Goal: Task Accomplishment & Management: Use online tool/utility

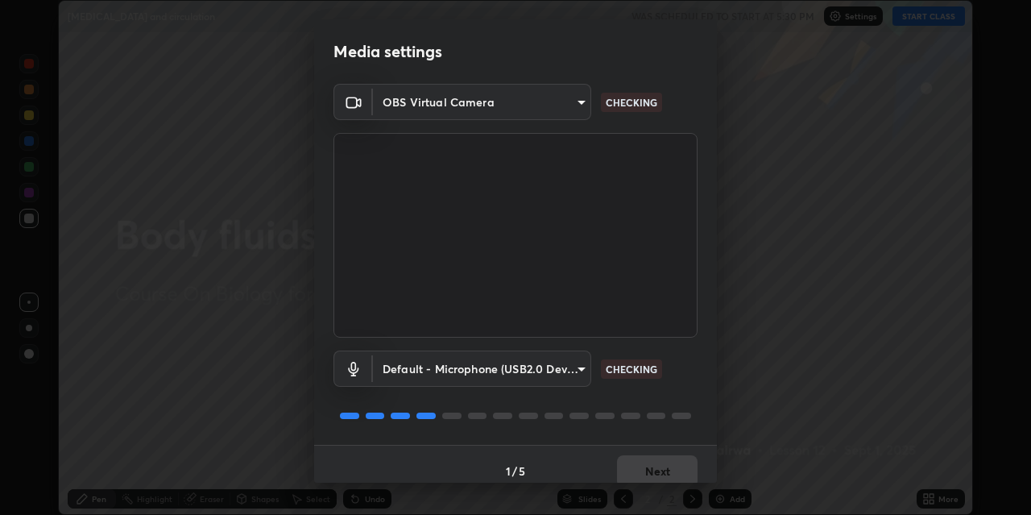
scroll to position [14, 0]
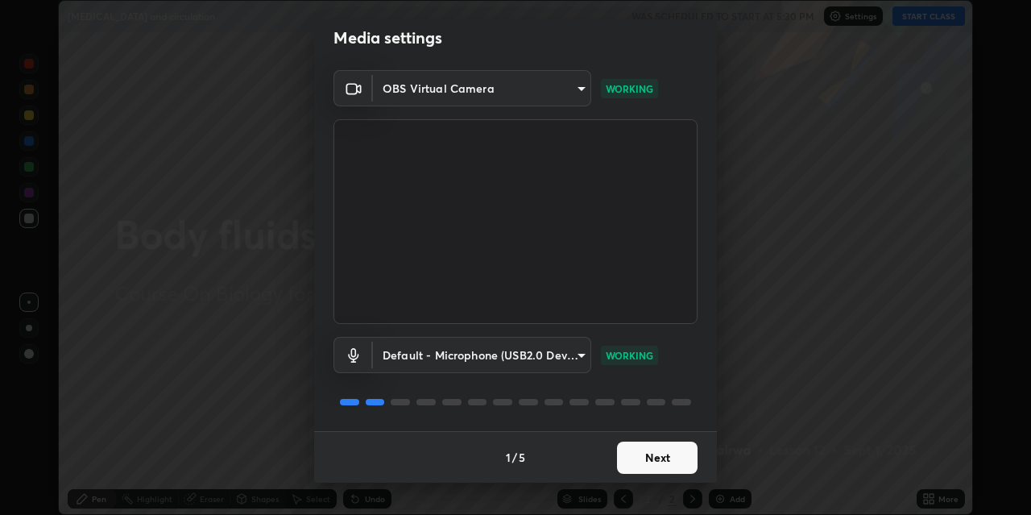
click at [636, 455] on button "Next" at bounding box center [657, 458] width 81 height 32
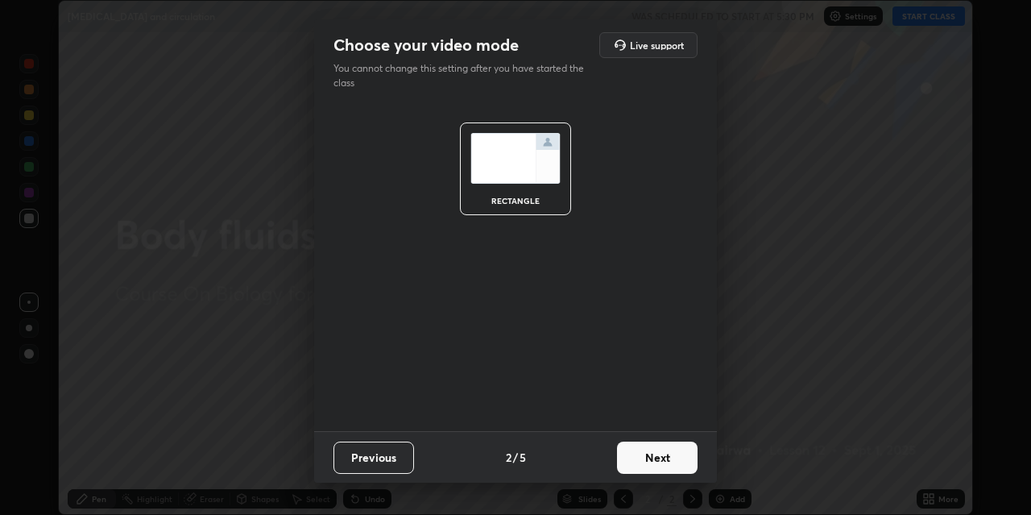
scroll to position [0, 0]
click at [644, 463] on button "Next" at bounding box center [657, 458] width 81 height 32
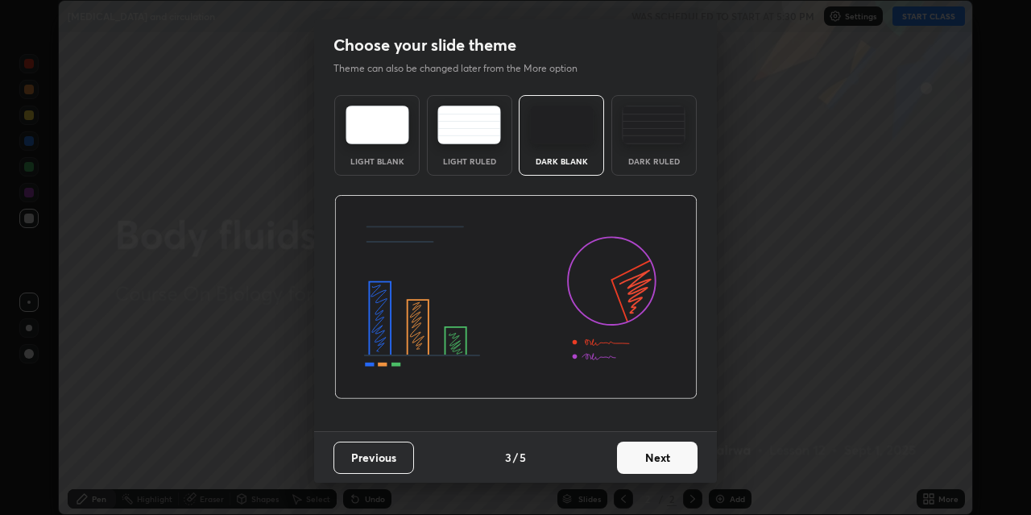
click at [643, 463] on button "Next" at bounding box center [657, 458] width 81 height 32
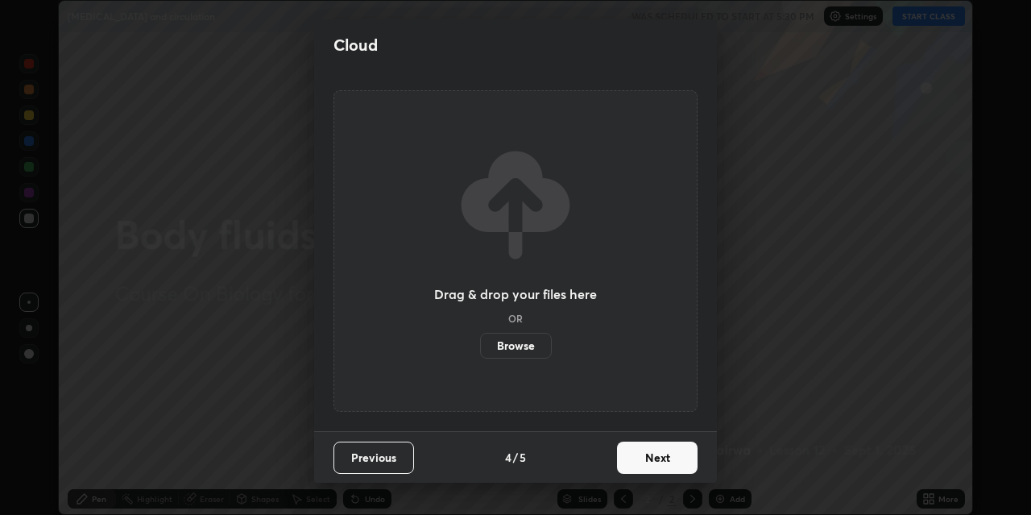
click at [644, 460] on button "Next" at bounding box center [657, 458] width 81 height 32
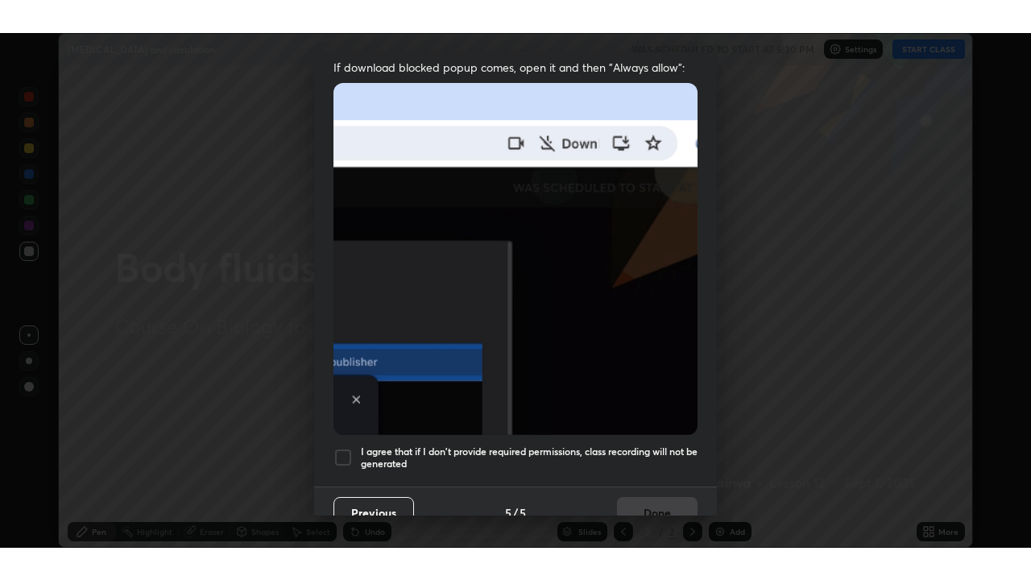
scroll to position [342, 0]
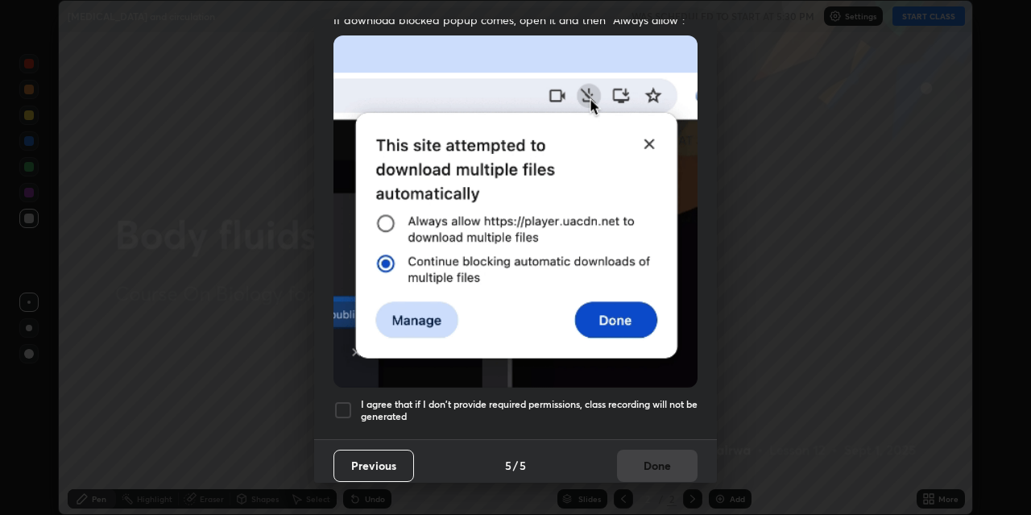
click at [346, 401] on div at bounding box center [343, 409] width 19 height 19
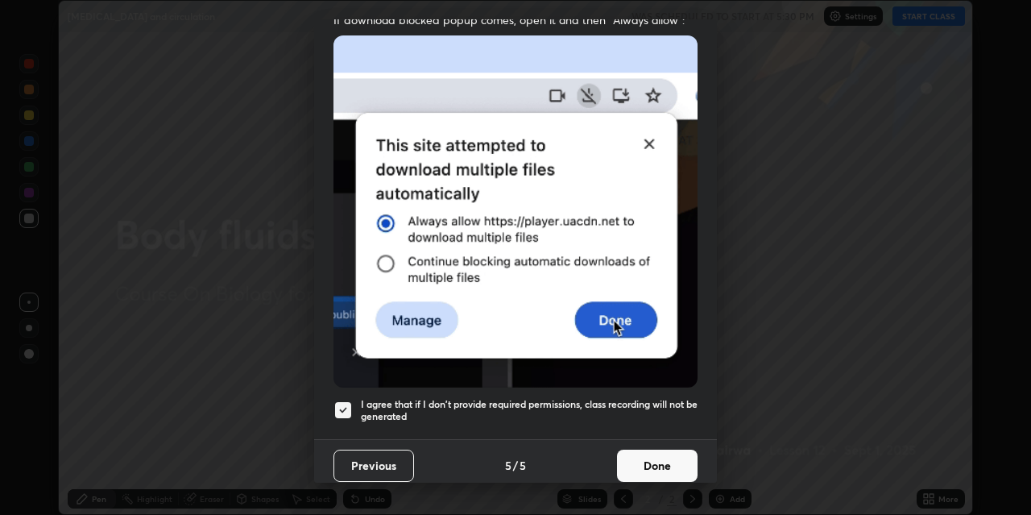
click at [662, 457] on button "Done" at bounding box center [657, 466] width 81 height 32
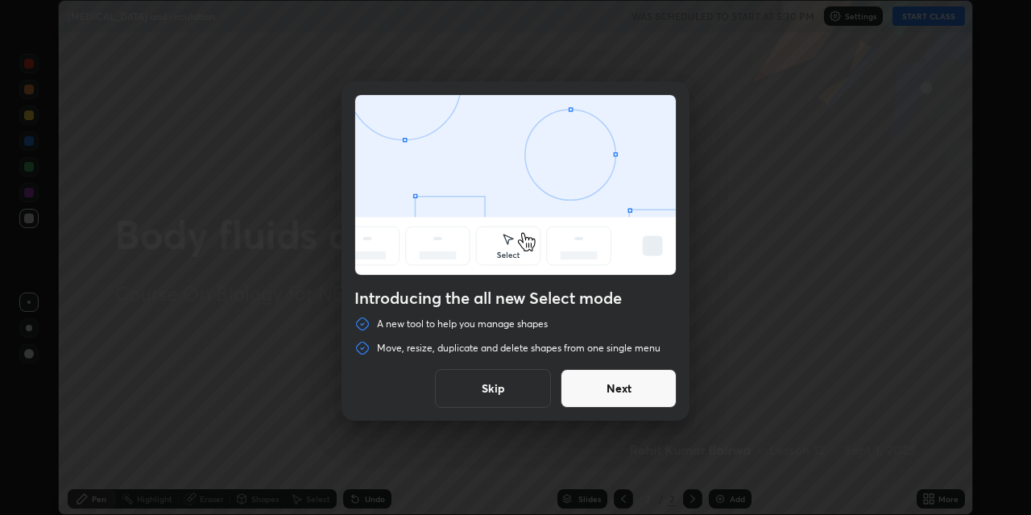
click at [489, 386] on button "Skip" at bounding box center [493, 388] width 116 height 39
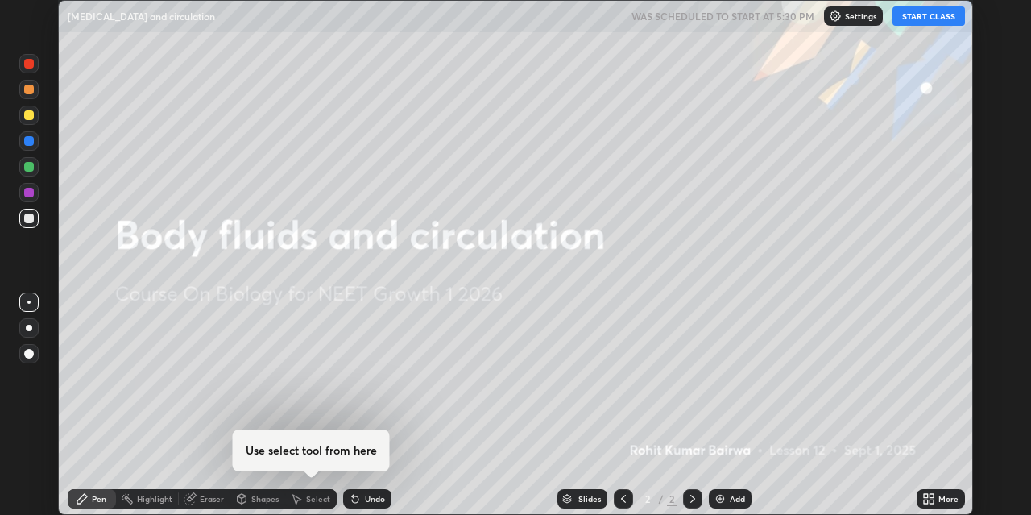
click at [716, 494] on img at bounding box center [720, 498] width 13 height 13
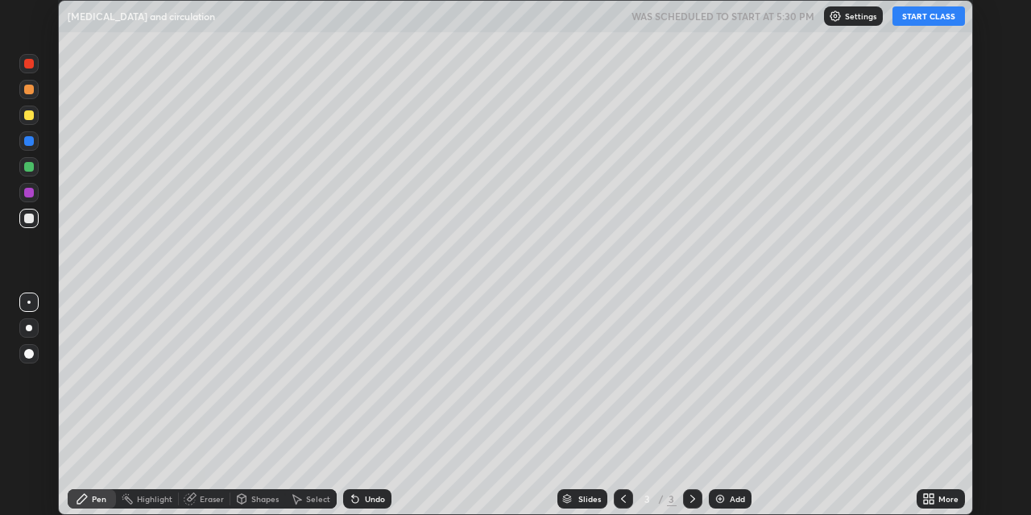
click at [931, 496] on icon at bounding box center [932, 496] width 4 height 4
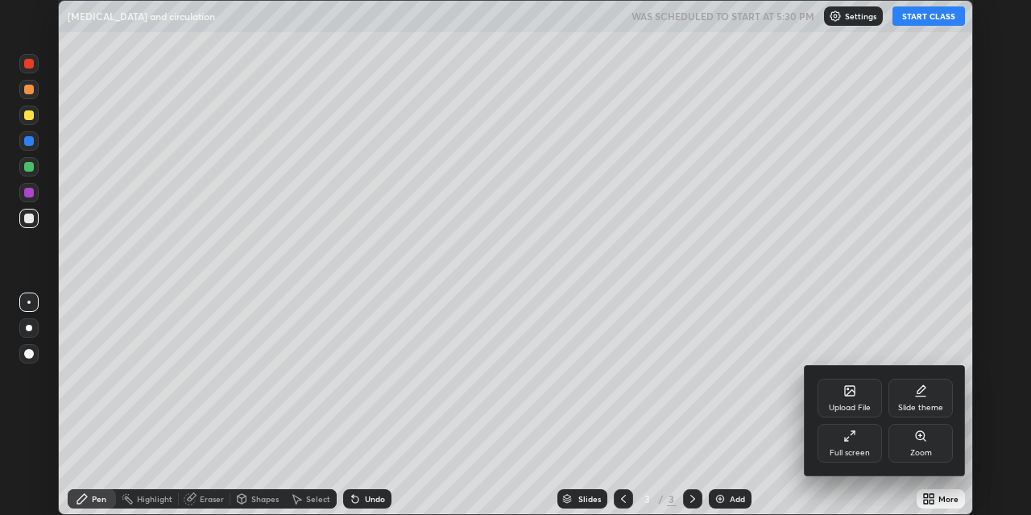
click at [850, 441] on icon at bounding box center [850, 435] width 13 height 13
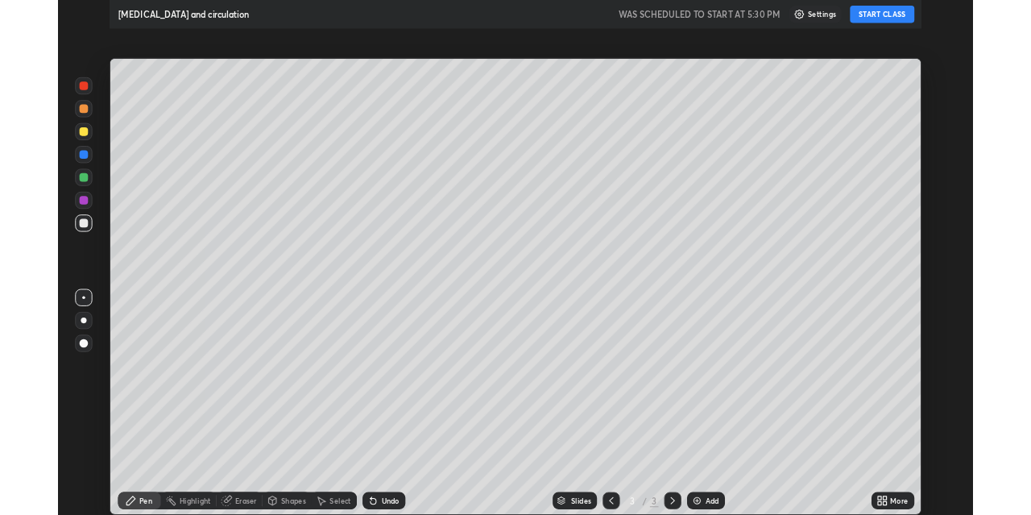
scroll to position [580, 1031]
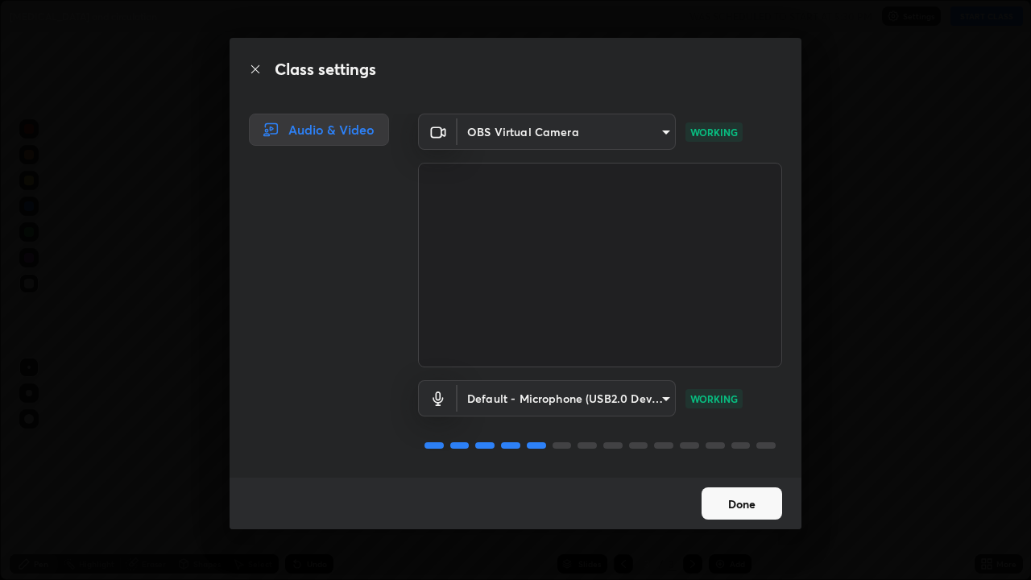
click at [734, 511] on button "Done" at bounding box center [742, 503] width 81 height 32
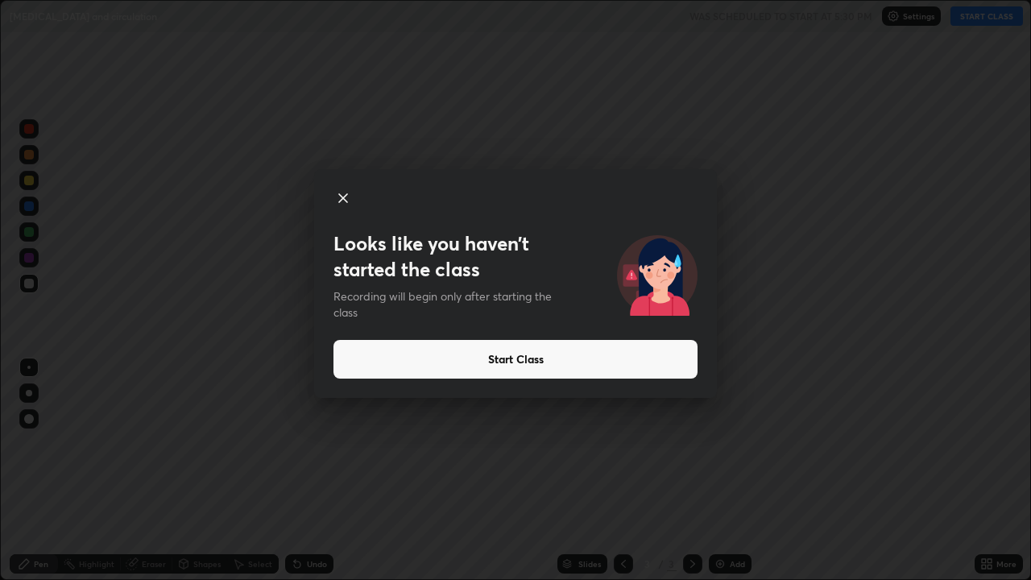
click at [732, 508] on div "Looks like you haven’t started the class Recording will begin only after starti…" at bounding box center [515, 290] width 1031 height 580
click at [647, 346] on button "Start Class" at bounding box center [516, 359] width 364 height 39
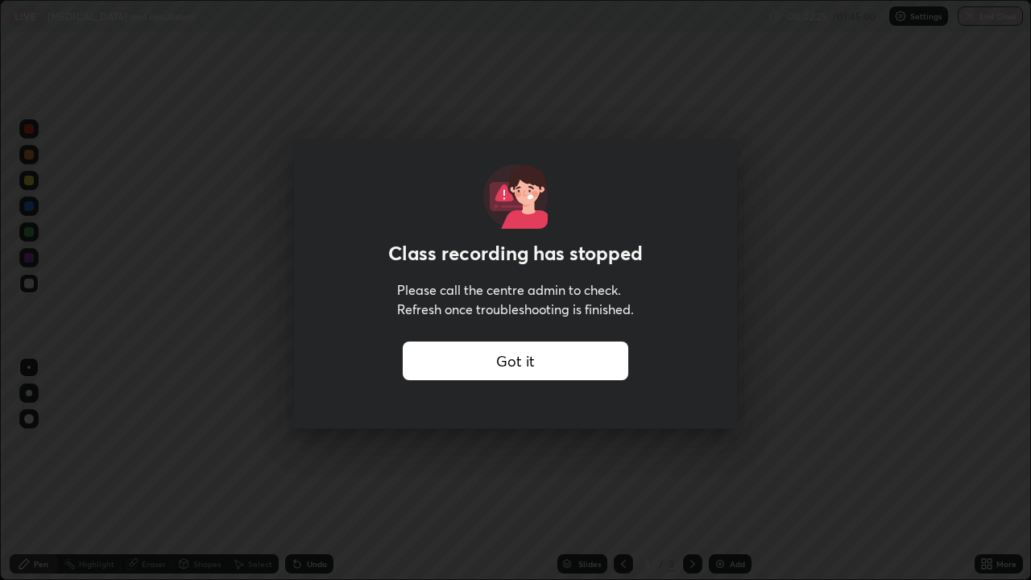
click at [452, 357] on div "Got it" at bounding box center [516, 361] width 226 height 39
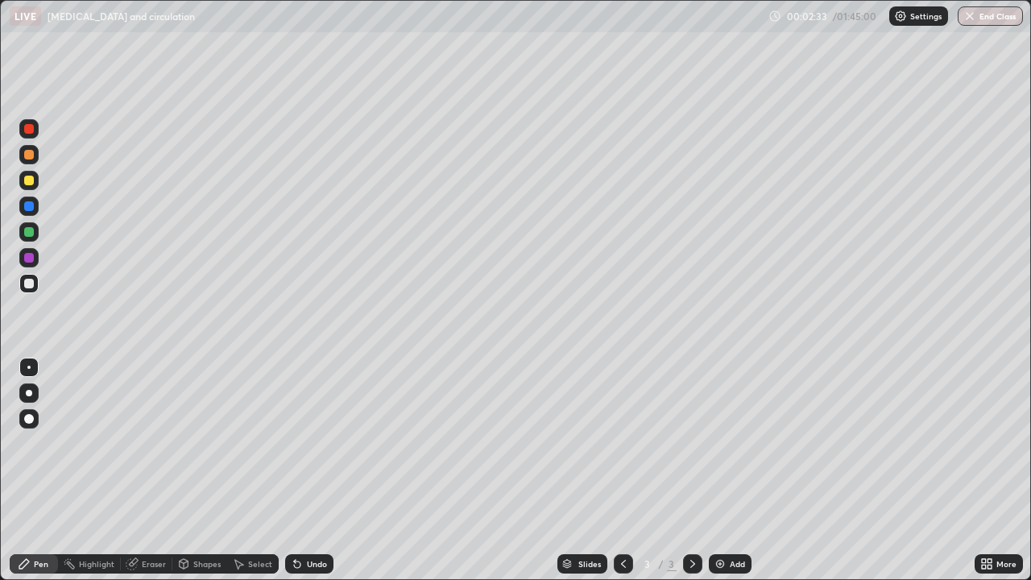
click at [726, 514] on div "Add" at bounding box center [730, 563] width 43 height 19
click at [722, 514] on img at bounding box center [720, 564] width 13 height 13
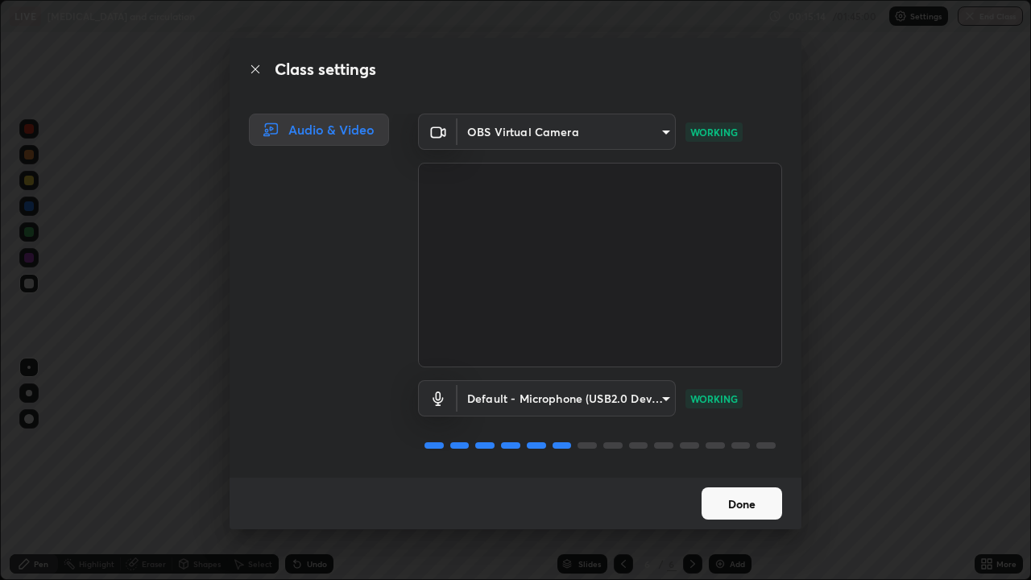
click at [768, 503] on button "Done" at bounding box center [742, 503] width 81 height 32
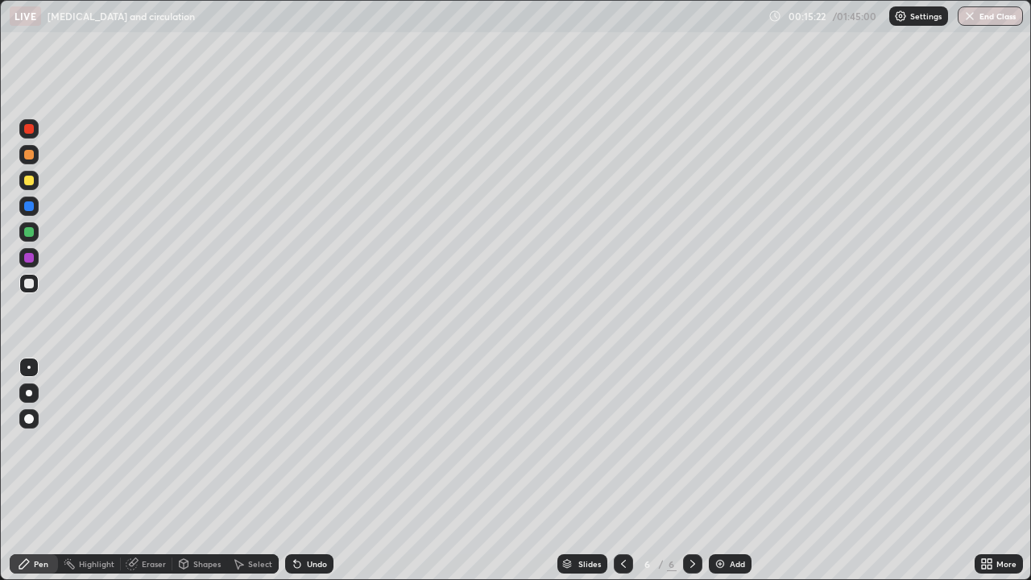
click at [736, 514] on div "Add" at bounding box center [737, 564] width 15 height 8
click at [0, 151] on div "Setting up your live class" at bounding box center [515, 290] width 1031 height 580
click at [723, 514] on img at bounding box center [720, 564] width 13 height 13
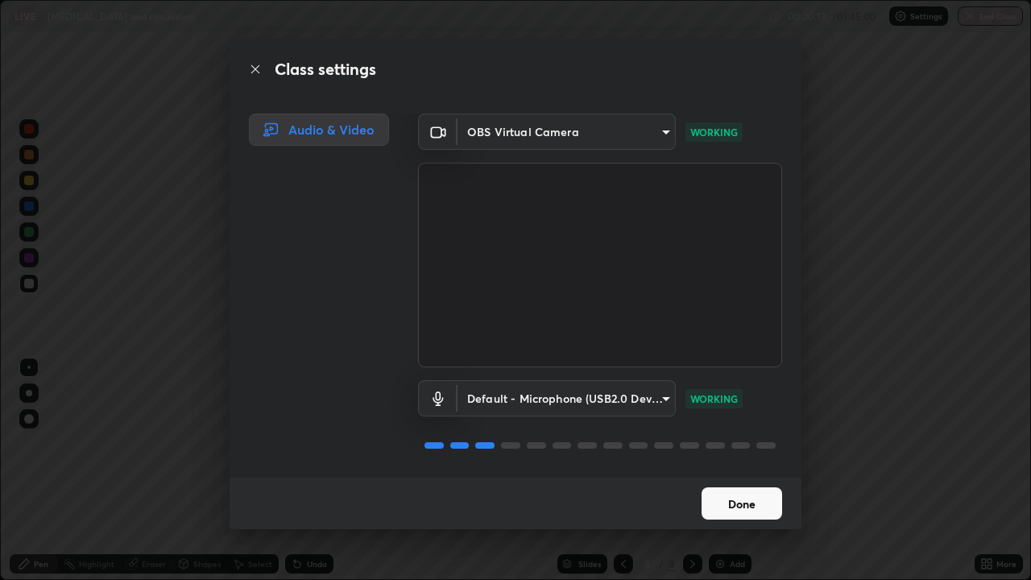
click at [724, 504] on button "Done" at bounding box center [742, 503] width 81 height 32
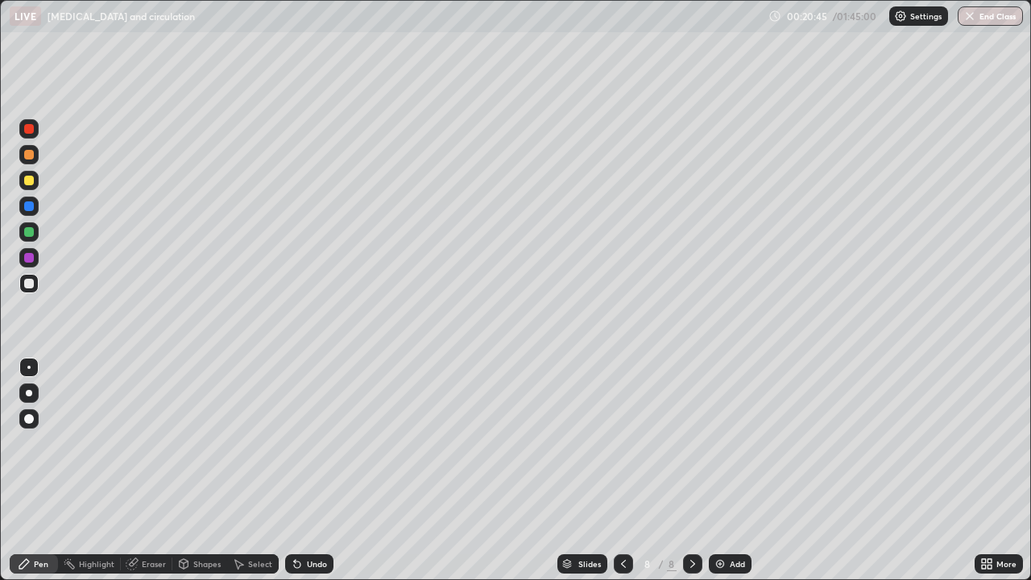
click at [145, 514] on div "Eraser" at bounding box center [154, 564] width 24 height 8
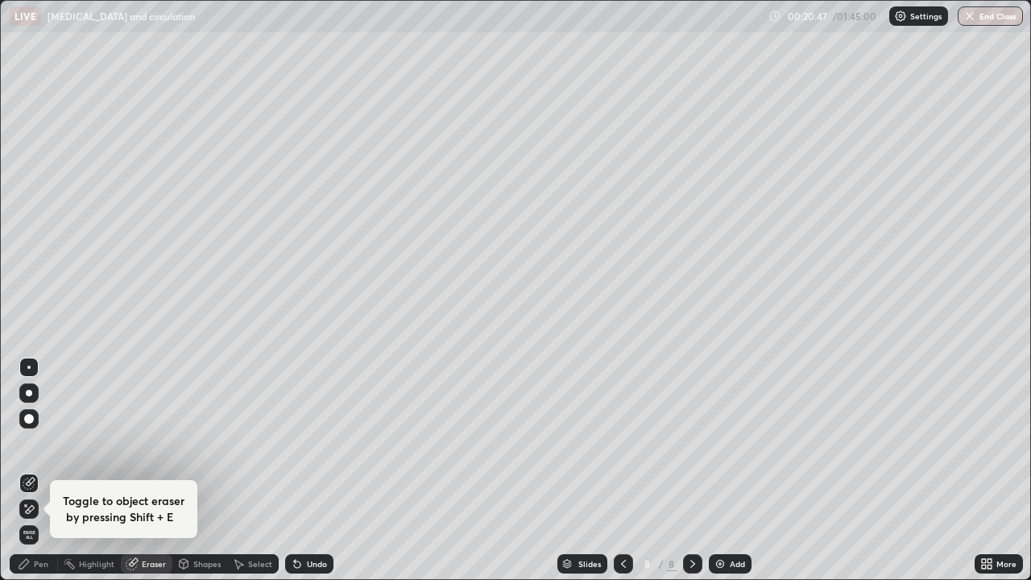
click at [39, 514] on div "Pen" at bounding box center [34, 563] width 48 height 19
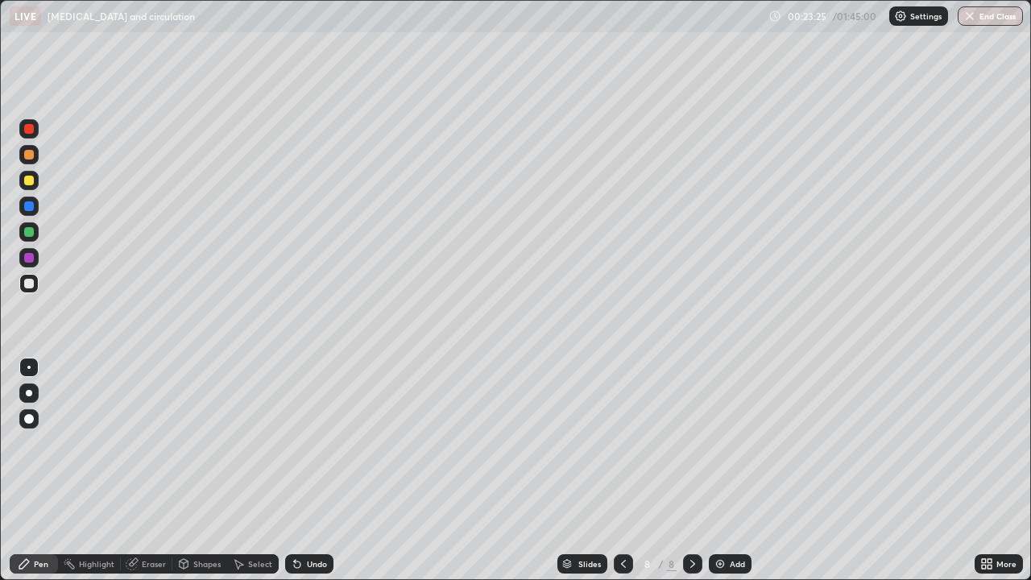
click at [139, 514] on div "Eraser" at bounding box center [147, 563] width 52 height 19
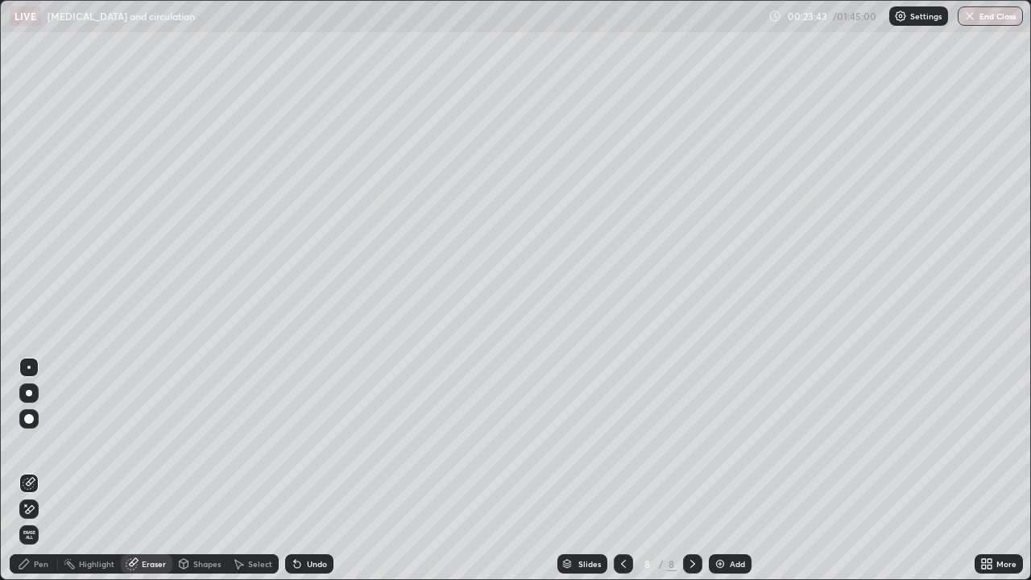
click at [34, 514] on div "Pen" at bounding box center [41, 564] width 15 height 8
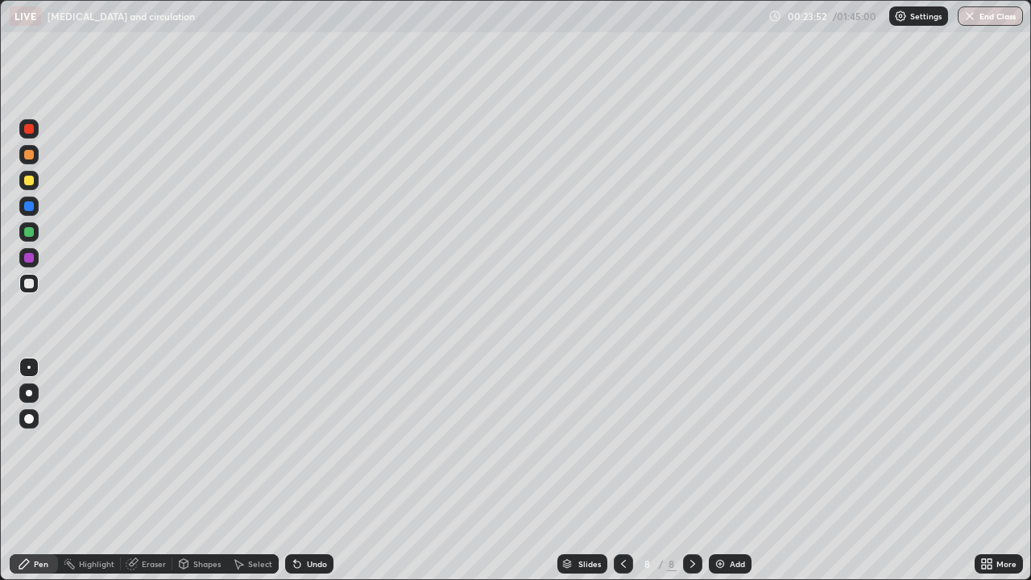
click at [35, 514] on div "Pen" at bounding box center [41, 564] width 15 height 8
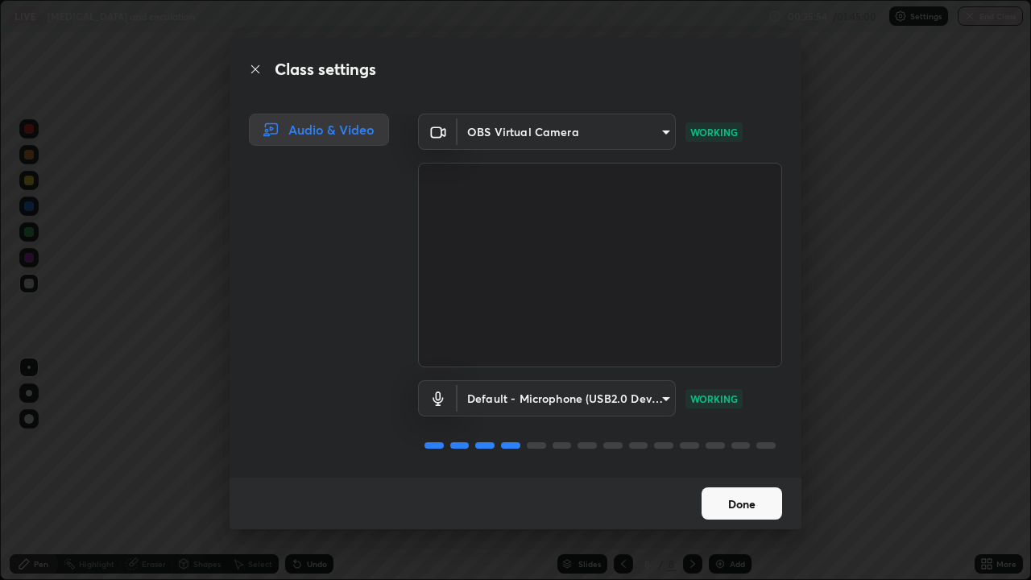
click at [744, 512] on button "Done" at bounding box center [742, 503] width 81 height 32
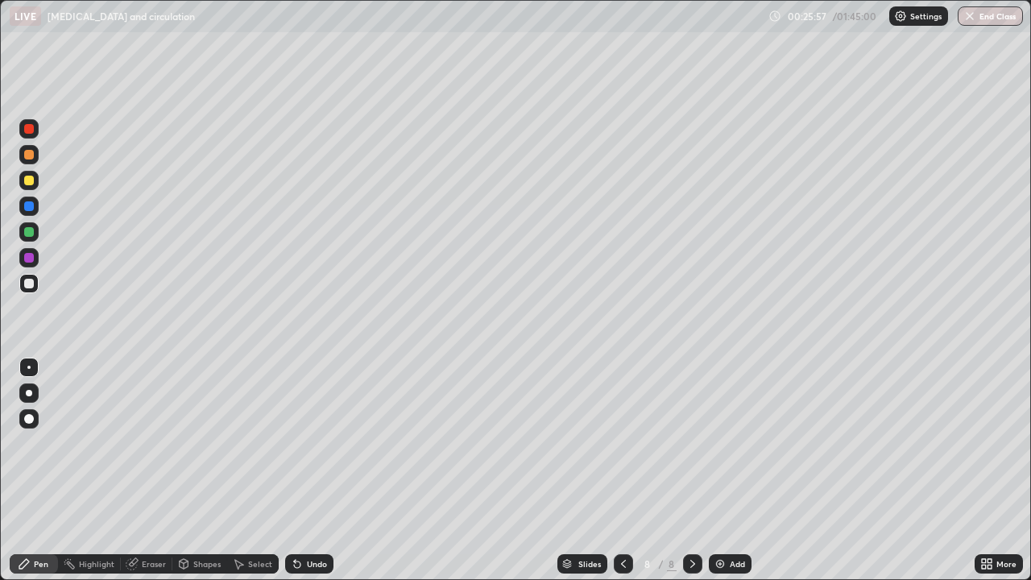
click at [720, 514] on img at bounding box center [720, 564] width 13 height 13
click at [186, 514] on icon at bounding box center [184, 564] width 9 height 10
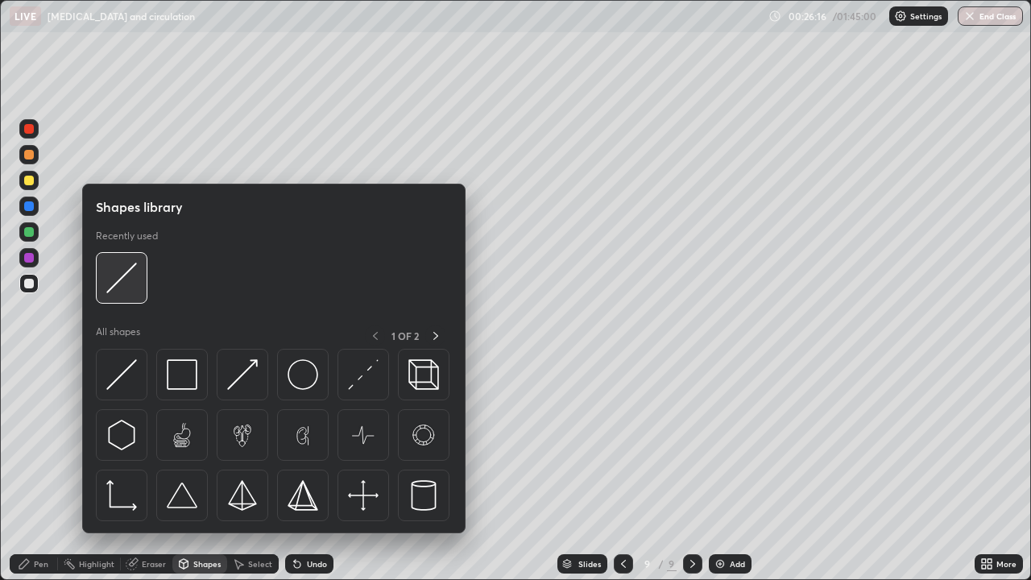
click at [123, 280] on img at bounding box center [121, 278] width 31 height 31
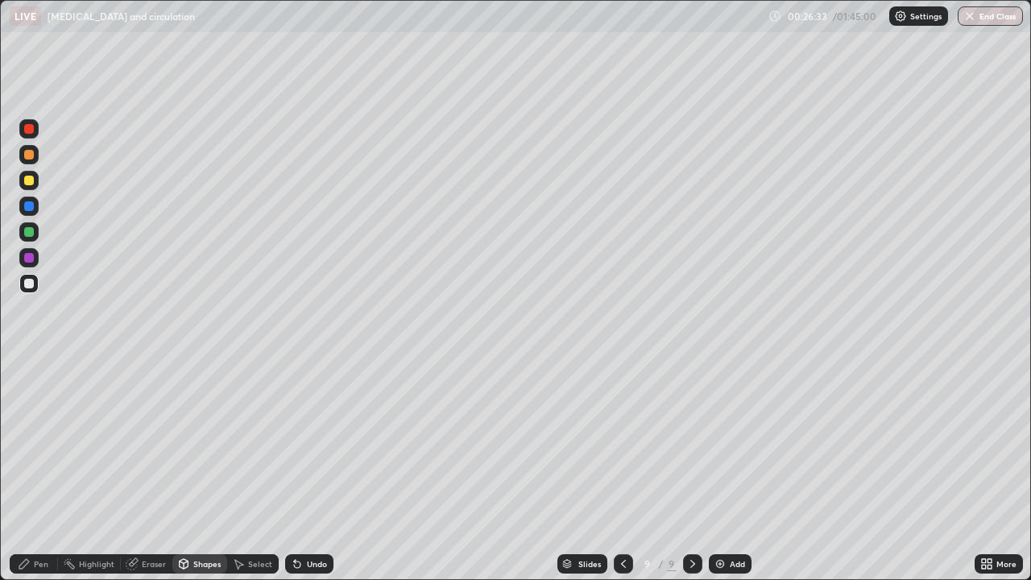
click at [38, 514] on div "Pen" at bounding box center [41, 564] width 15 height 8
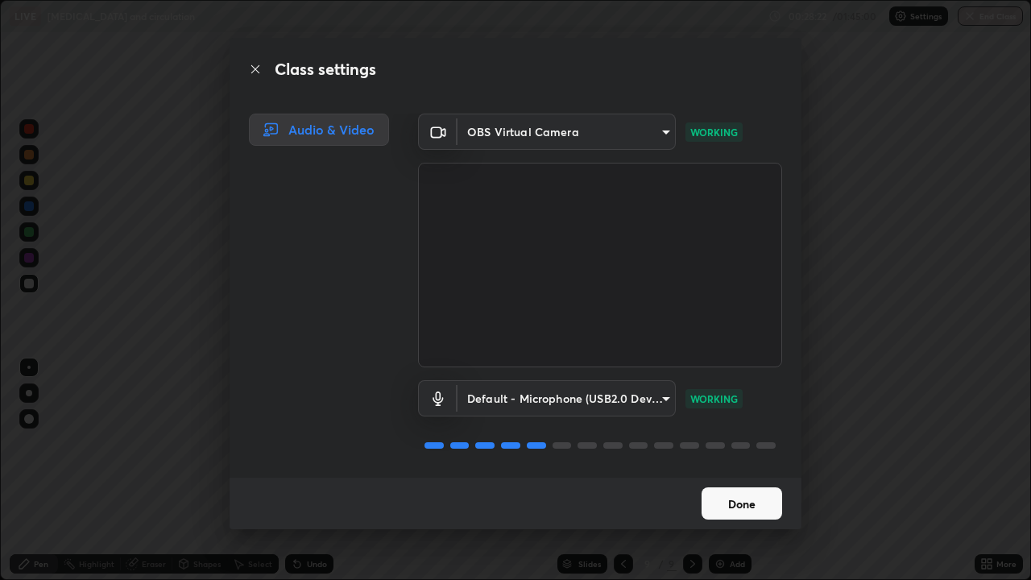
click at [728, 501] on button "Done" at bounding box center [742, 503] width 81 height 32
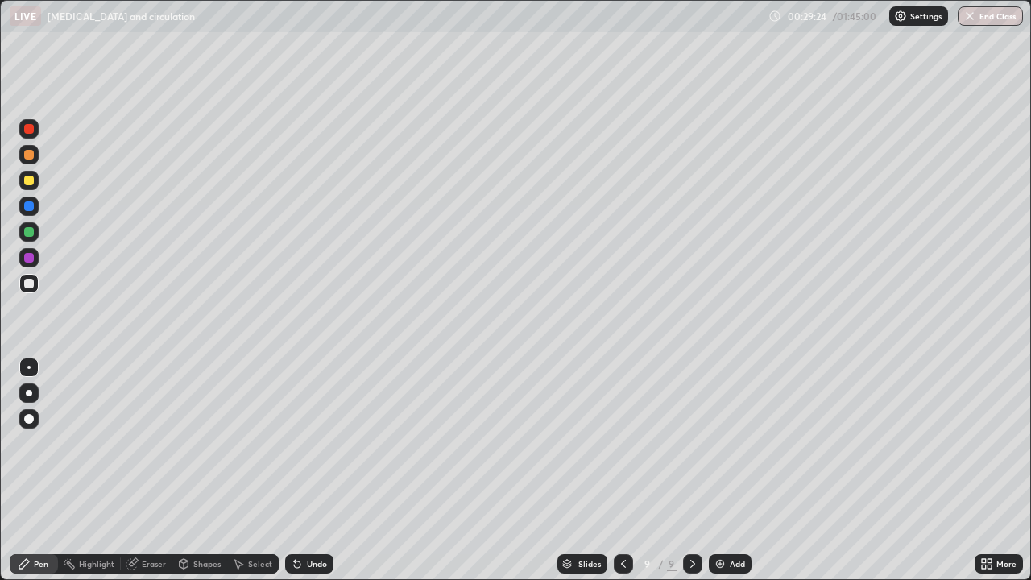
click at [147, 514] on div "Eraser" at bounding box center [154, 564] width 24 height 8
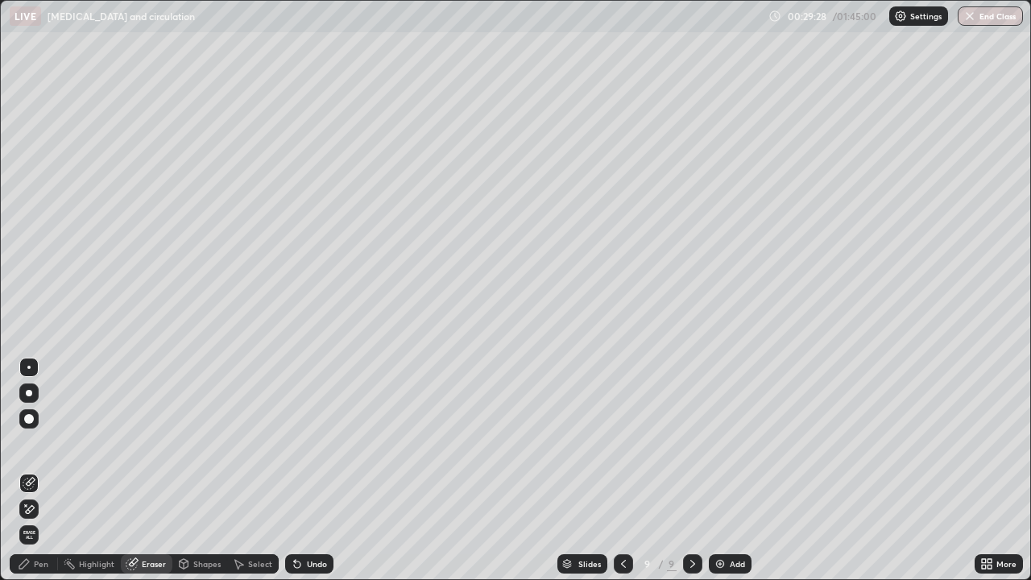
click at [36, 514] on div "Pen" at bounding box center [41, 564] width 15 height 8
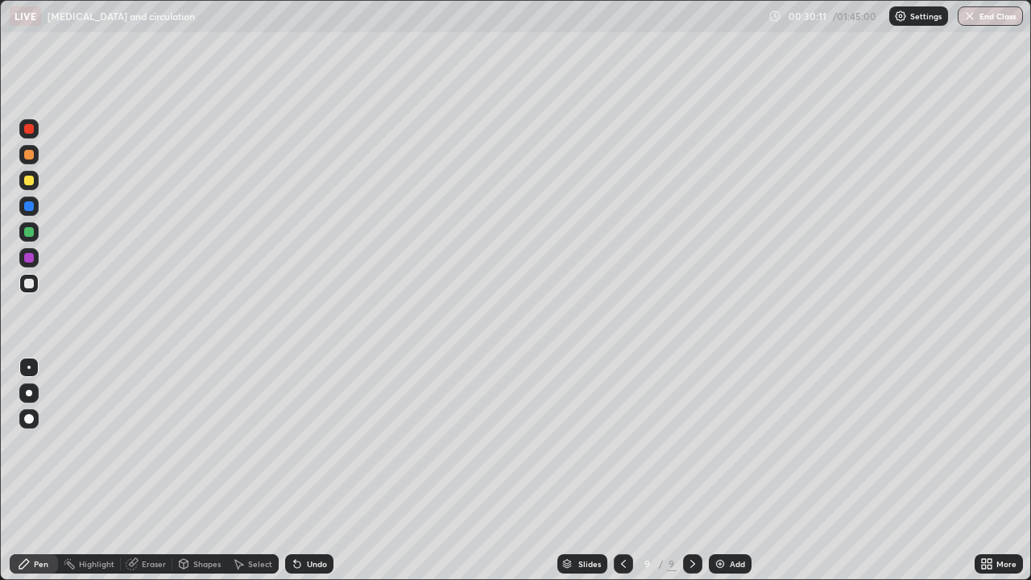
click at [718, 514] on img at bounding box center [720, 564] width 13 height 13
click at [40, 454] on div at bounding box center [29, 451] width 26 height 193
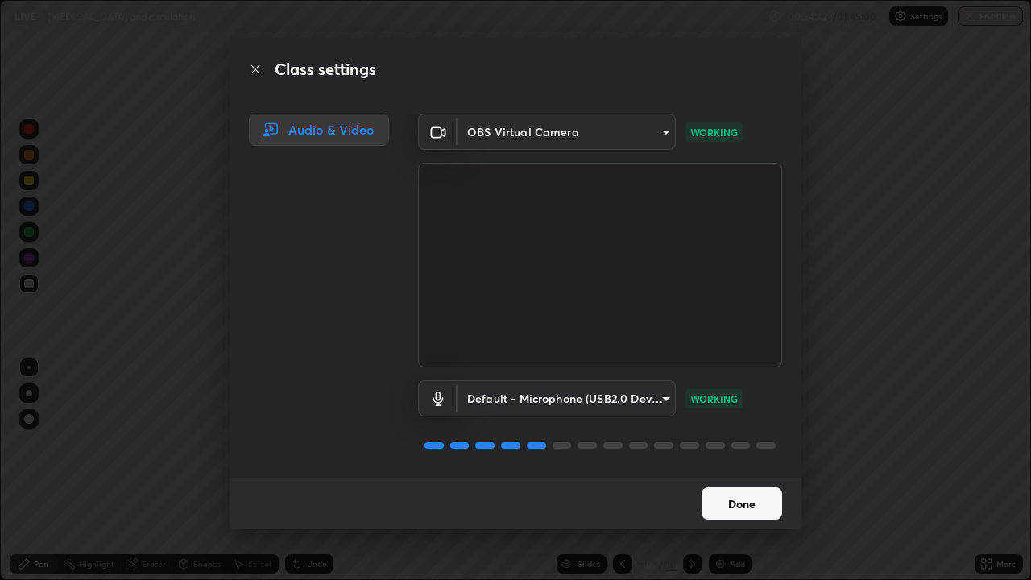
click at [734, 514] on button "Done" at bounding box center [742, 503] width 81 height 32
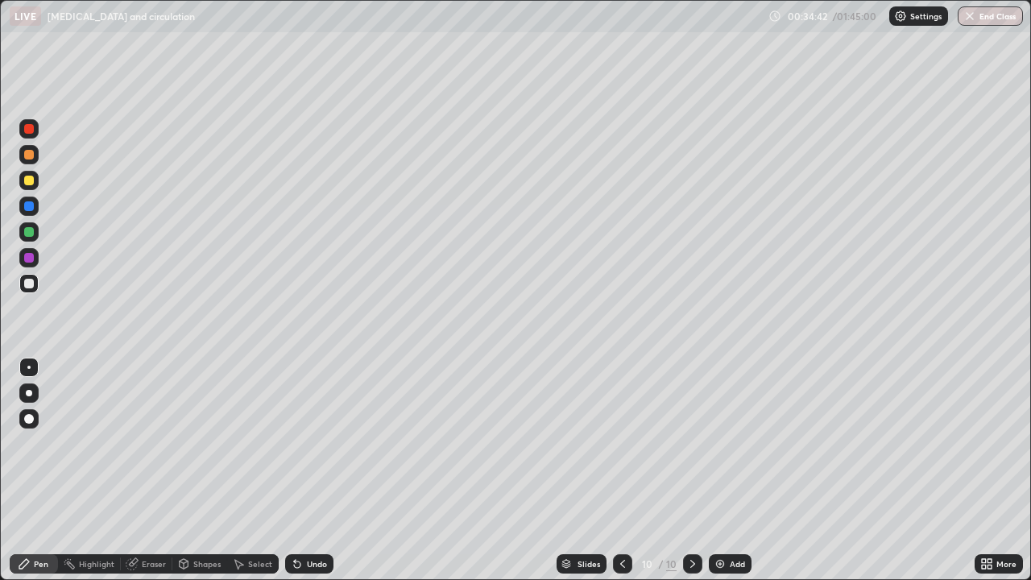
click at [736, 506] on button "Done" at bounding box center [742, 503] width 81 height 32
click at [720, 514] on img at bounding box center [720, 564] width 13 height 13
click at [724, 514] on img at bounding box center [720, 564] width 13 height 13
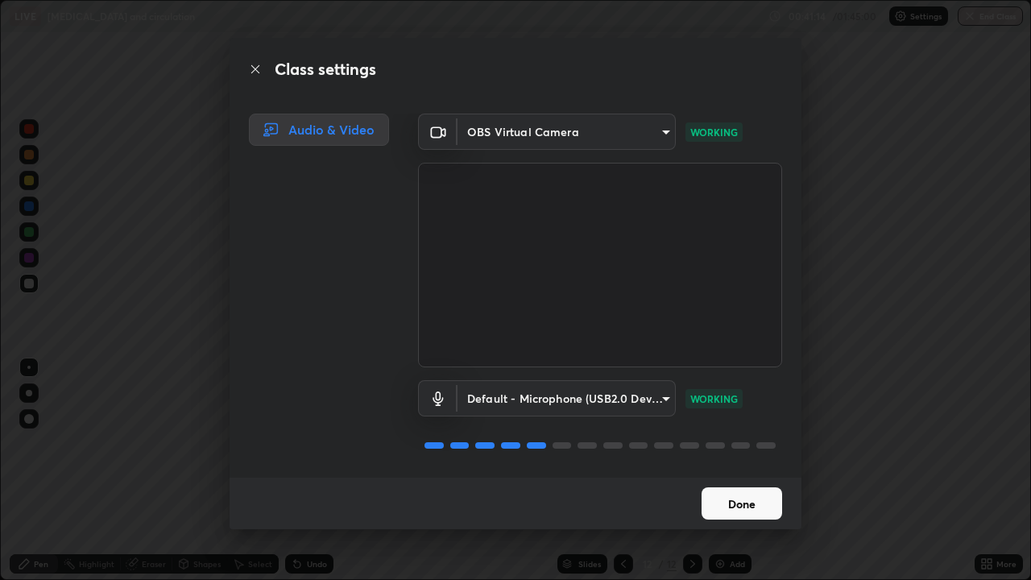
click at [737, 501] on button "Done" at bounding box center [742, 503] width 81 height 32
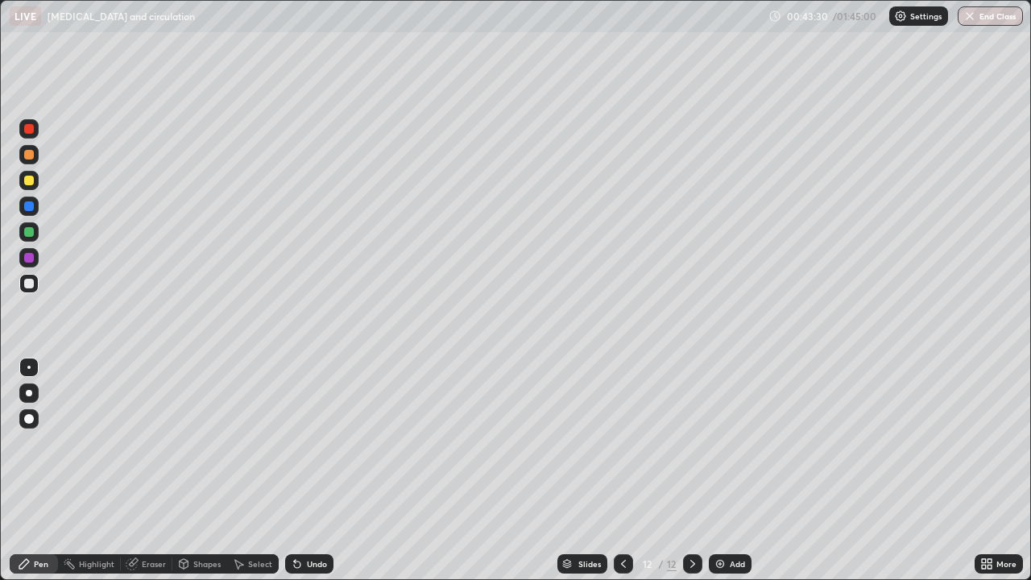
click at [724, 514] on img at bounding box center [720, 564] width 13 height 13
click at [147, 514] on div "Eraser" at bounding box center [147, 563] width 52 height 19
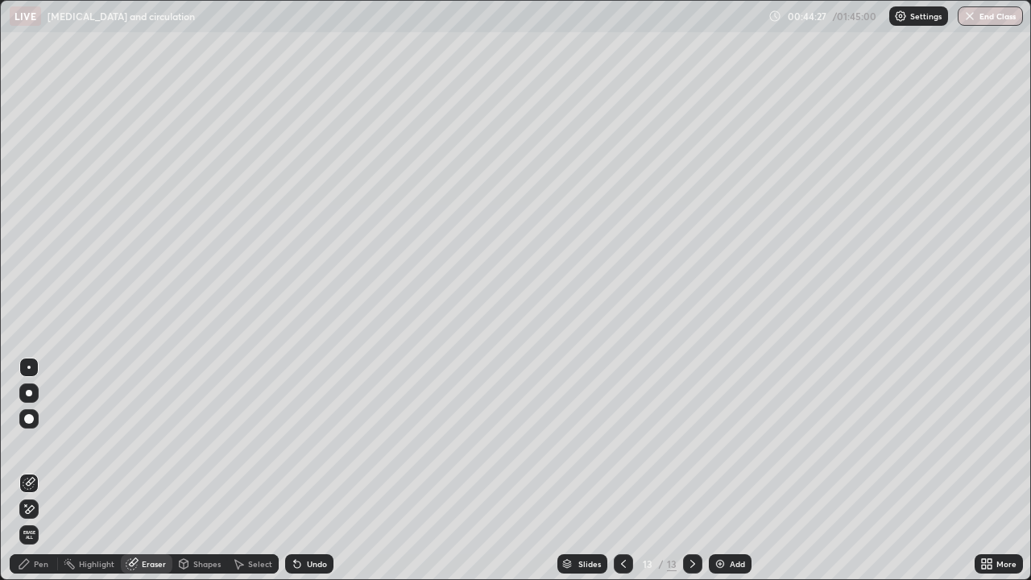
click at [202, 514] on div "Shapes" at bounding box center [206, 564] width 27 height 8
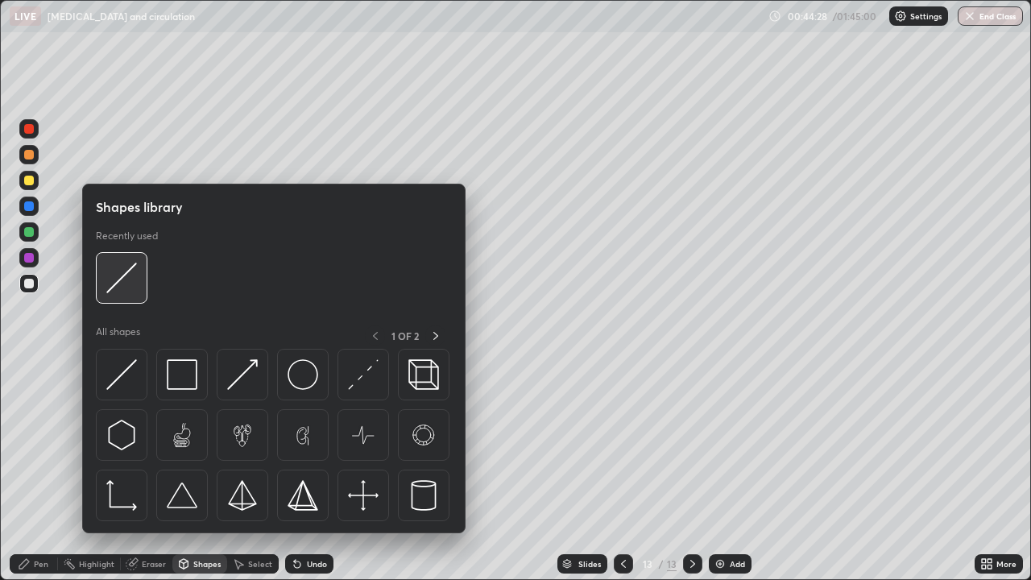
click at [122, 271] on img at bounding box center [121, 278] width 31 height 31
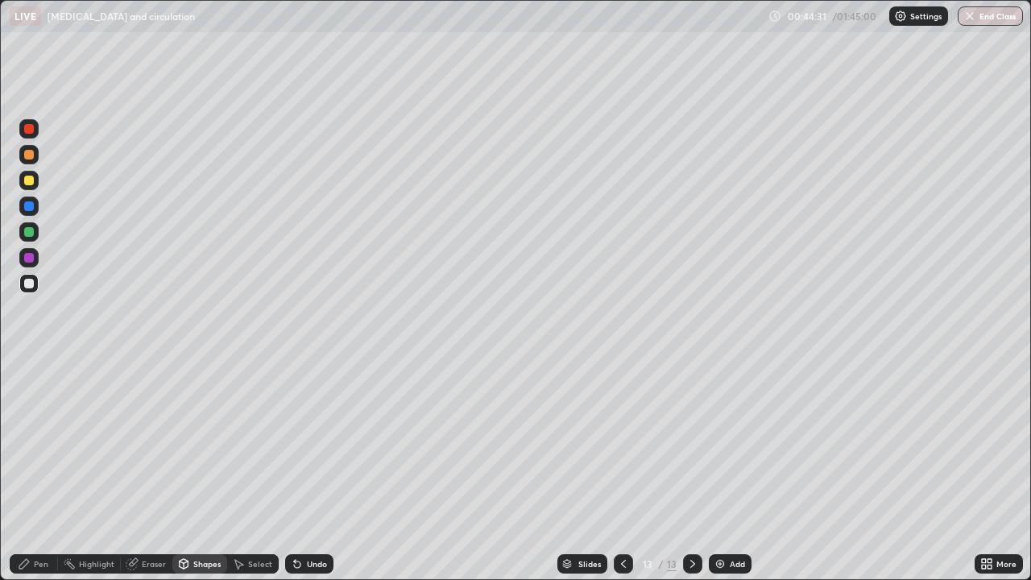
click at [33, 514] on div "Pen" at bounding box center [34, 563] width 48 height 19
click at [732, 514] on div "Add" at bounding box center [737, 564] width 15 height 8
click at [722, 514] on img at bounding box center [720, 564] width 13 height 13
click at [716, 514] on img at bounding box center [720, 564] width 13 height 13
click at [719, 514] on div "Add" at bounding box center [730, 563] width 43 height 19
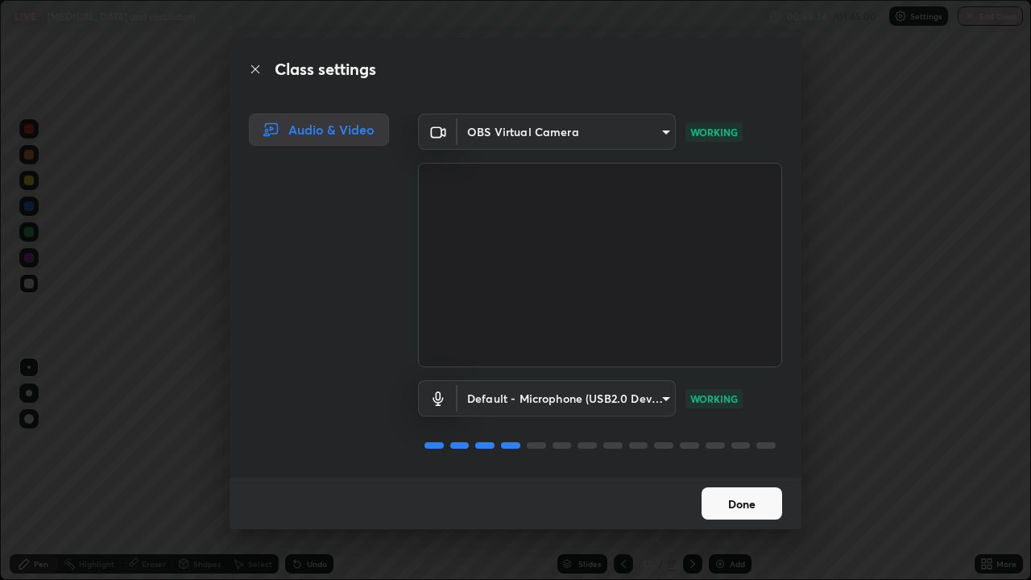
click at [736, 500] on button "Done" at bounding box center [742, 503] width 81 height 32
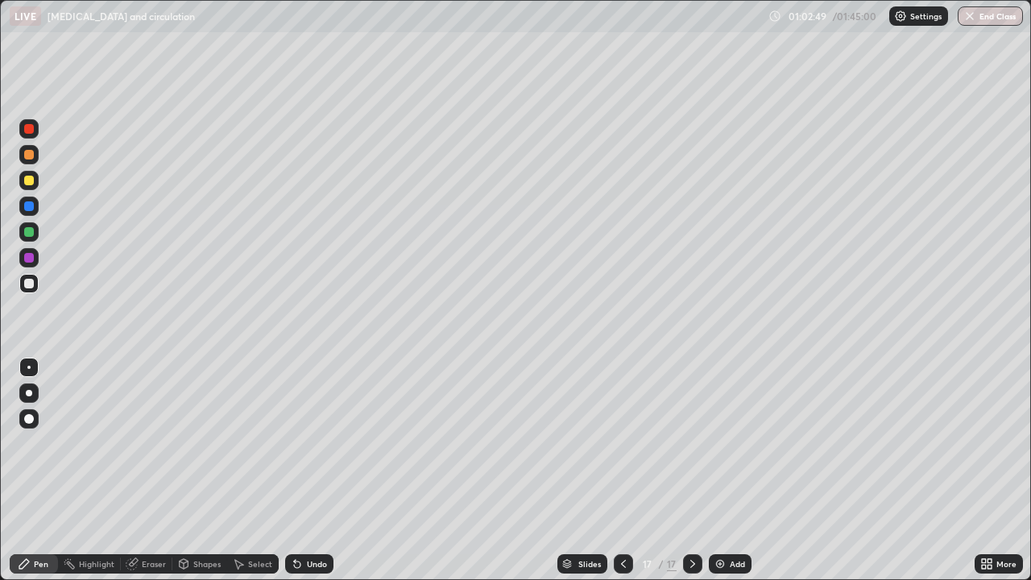
click at [724, 514] on img at bounding box center [720, 564] width 13 height 13
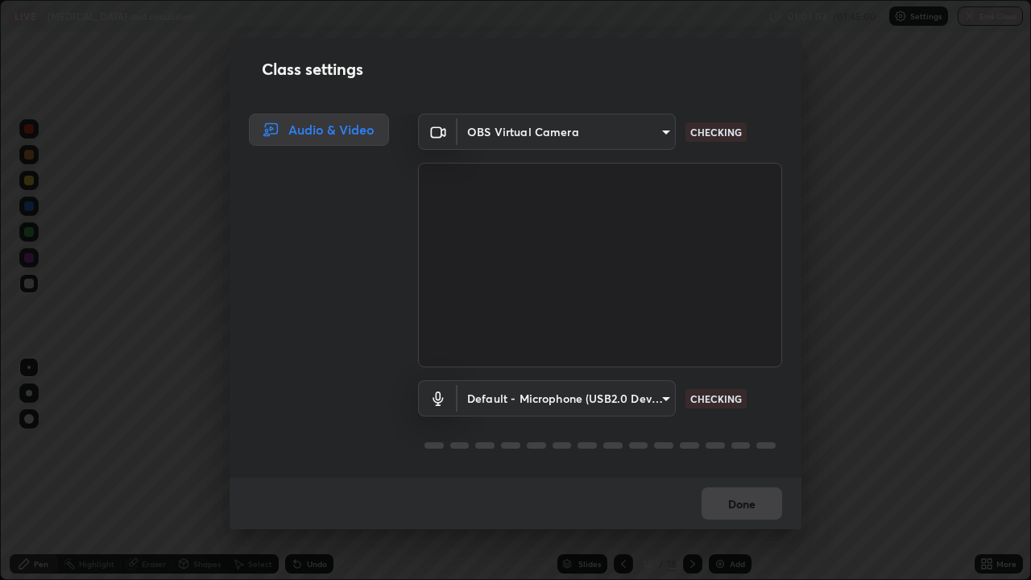
click at [172, 324] on div "Class settings Audio & Video OBS Virtual Camera 0e1de1071f46fbcd73025d8ca428ffa…" at bounding box center [515, 290] width 1031 height 580
click at [741, 507] on button "Done" at bounding box center [742, 503] width 81 height 32
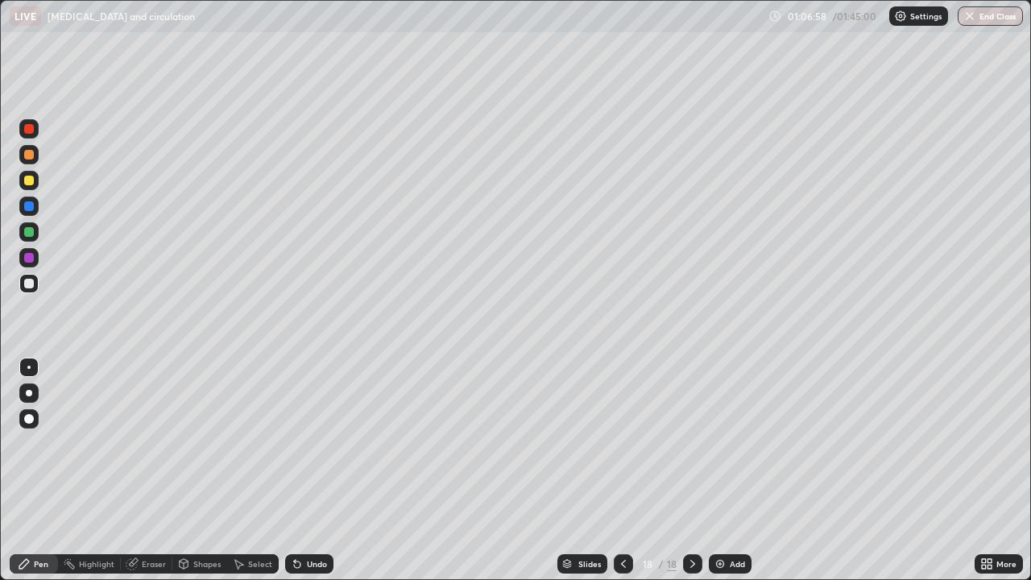
click at [714, 514] on img at bounding box center [720, 564] width 13 height 13
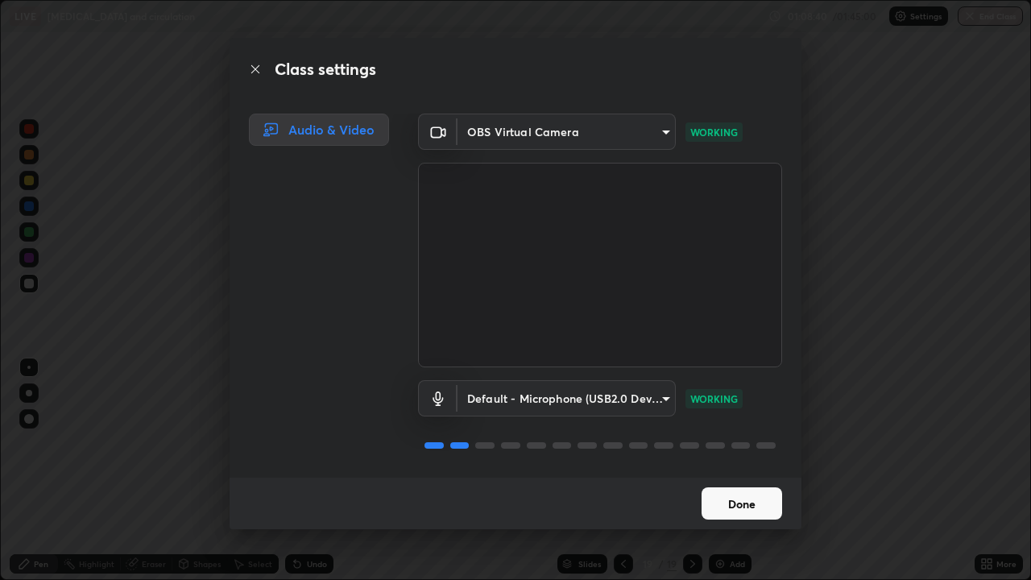
click at [754, 511] on button "Done" at bounding box center [742, 503] width 81 height 32
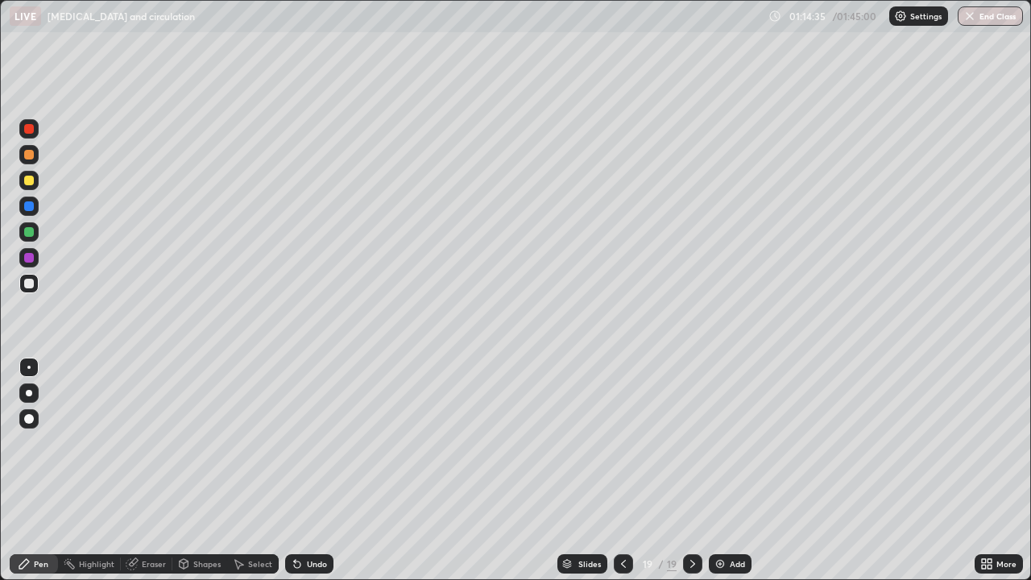
click at [723, 514] on div "Add" at bounding box center [730, 563] width 43 height 19
click at [736, 514] on div "Add" at bounding box center [738, 564] width 15 height 8
click at [189, 514] on div "Shapes" at bounding box center [199, 563] width 55 height 19
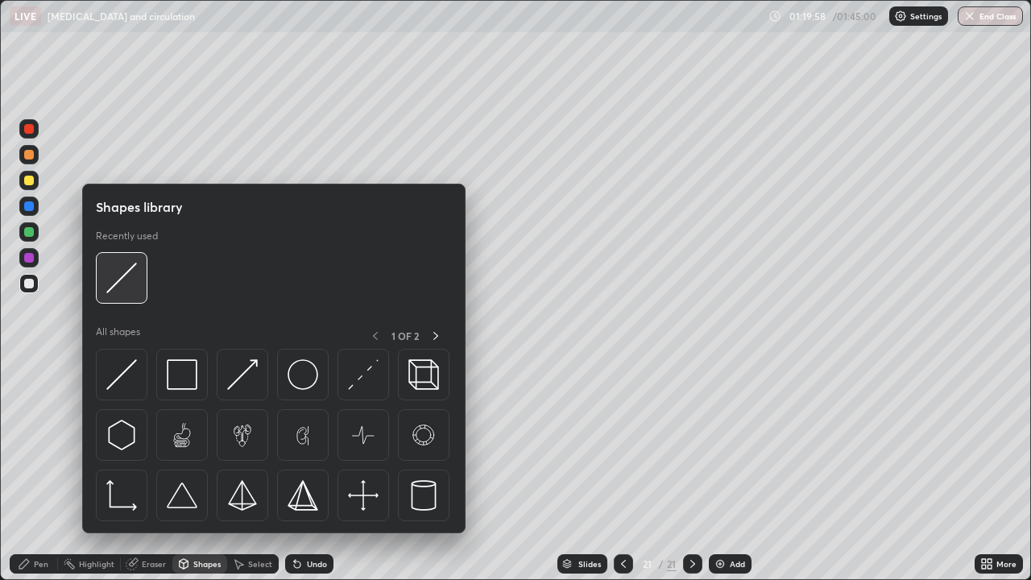
click at [118, 284] on img at bounding box center [121, 278] width 31 height 31
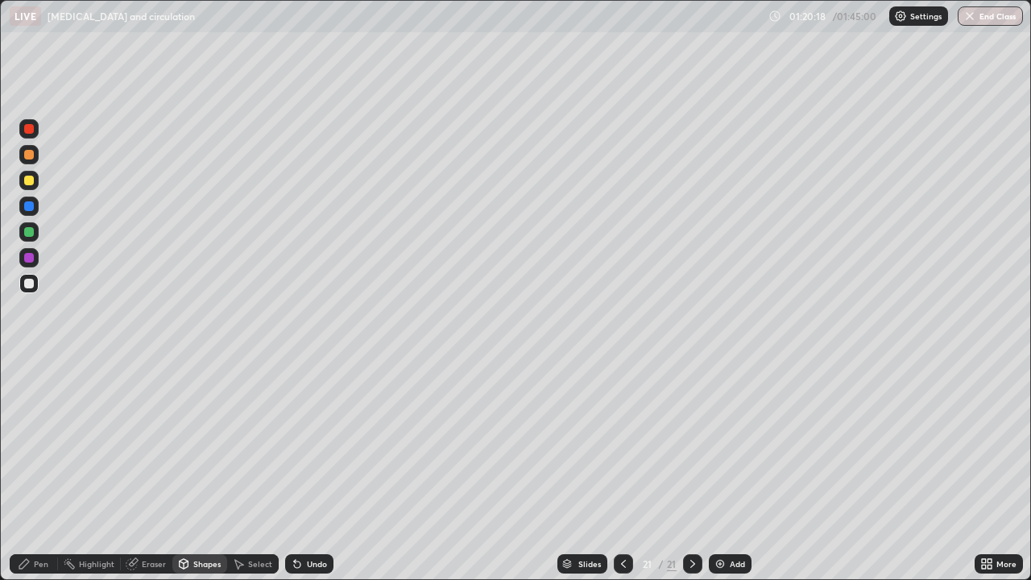
click at [26, 514] on div "Pen" at bounding box center [34, 563] width 48 height 19
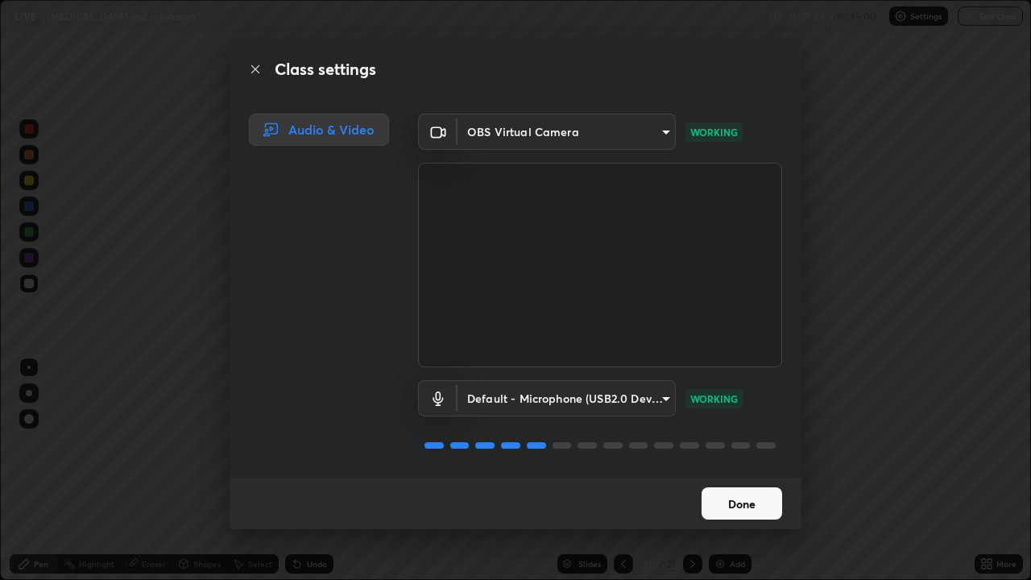
click at [736, 504] on button "Done" at bounding box center [742, 503] width 81 height 32
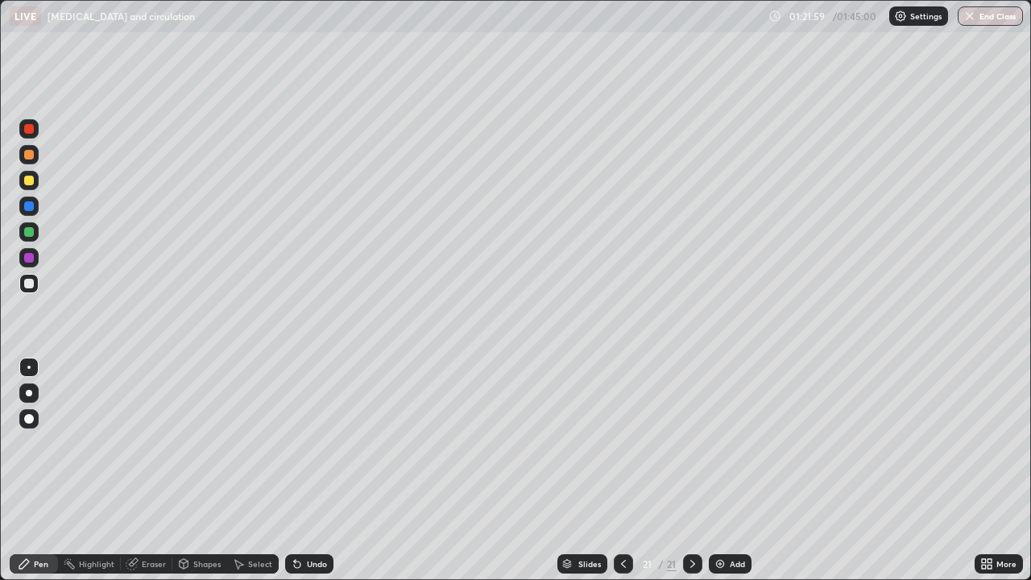
click at [724, 514] on img at bounding box center [720, 564] width 13 height 13
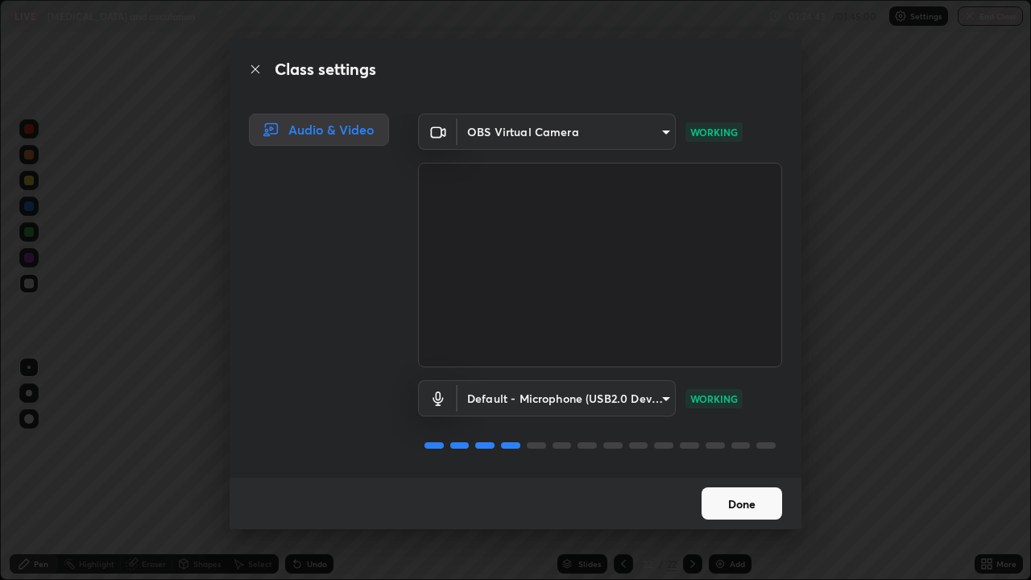
click at [754, 503] on button "Done" at bounding box center [742, 503] width 81 height 32
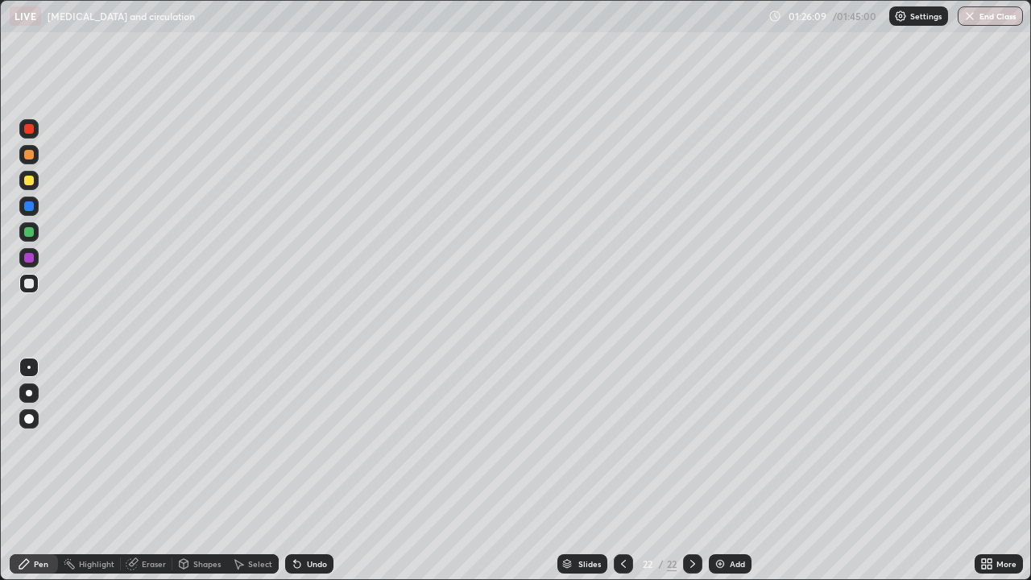
click at [728, 514] on div "Add" at bounding box center [730, 563] width 43 height 19
click at [142, 514] on div "Eraser" at bounding box center [154, 564] width 24 height 8
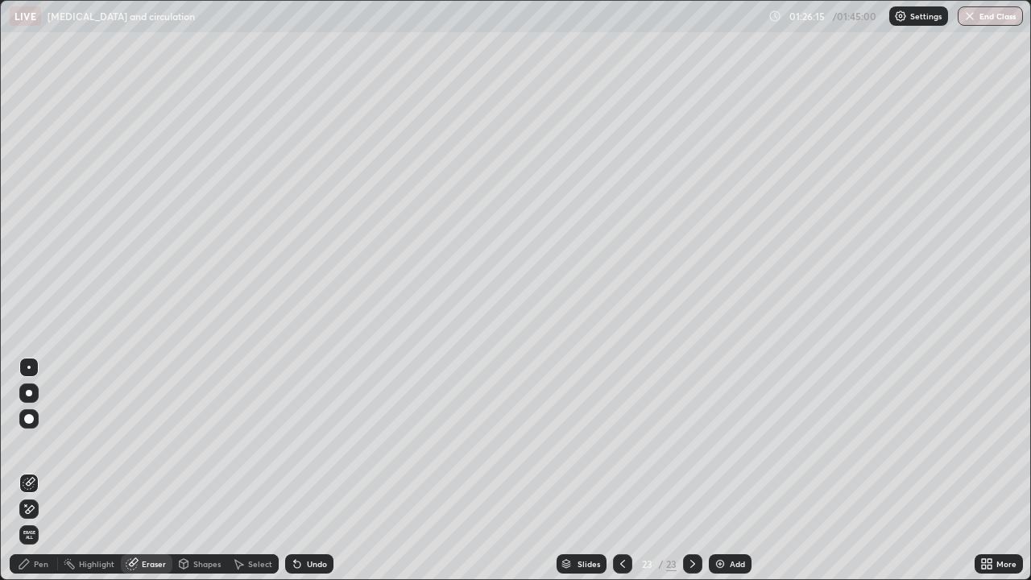
click at [39, 514] on div "Pen" at bounding box center [41, 564] width 15 height 8
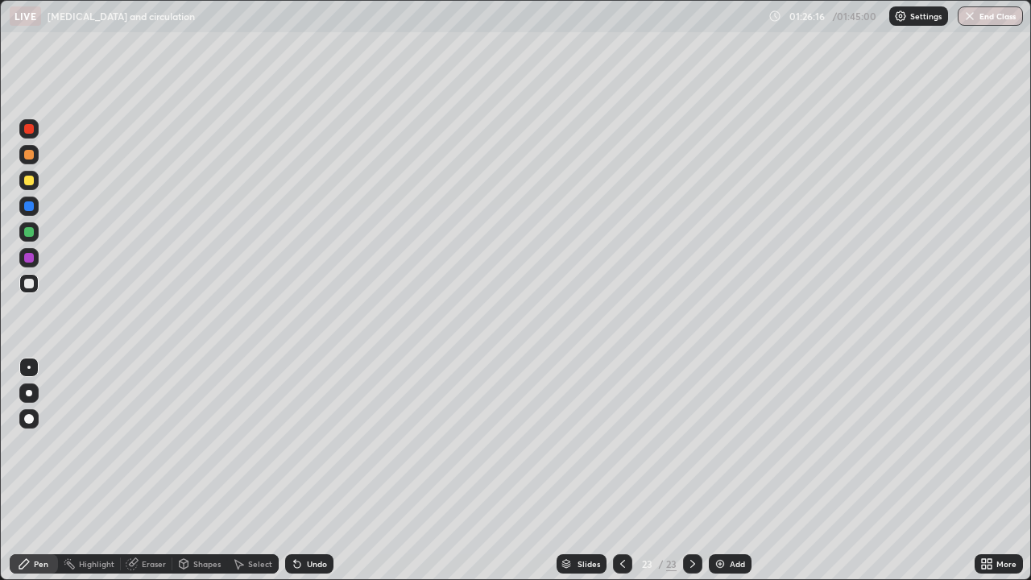
click at [193, 514] on div "Shapes" at bounding box center [206, 564] width 27 height 8
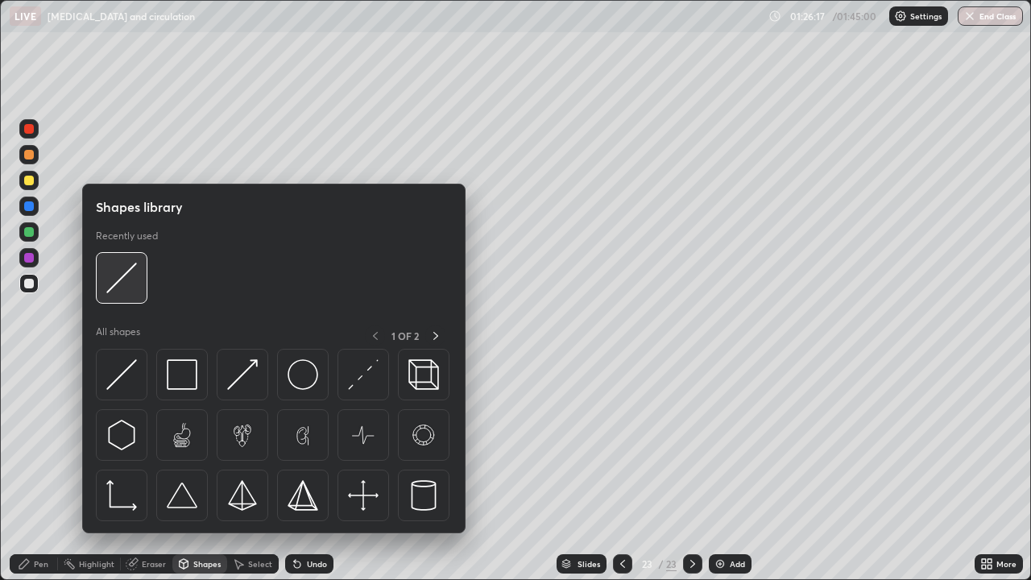
click at [119, 279] on img at bounding box center [121, 278] width 31 height 31
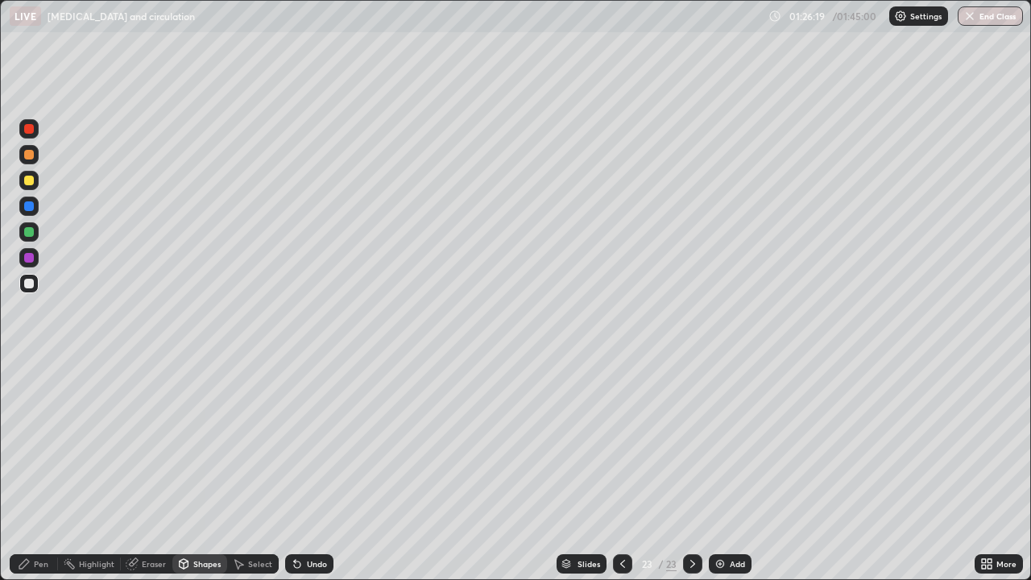
click at [193, 514] on div "Shapes" at bounding box center [199, 563] width 55 height 19
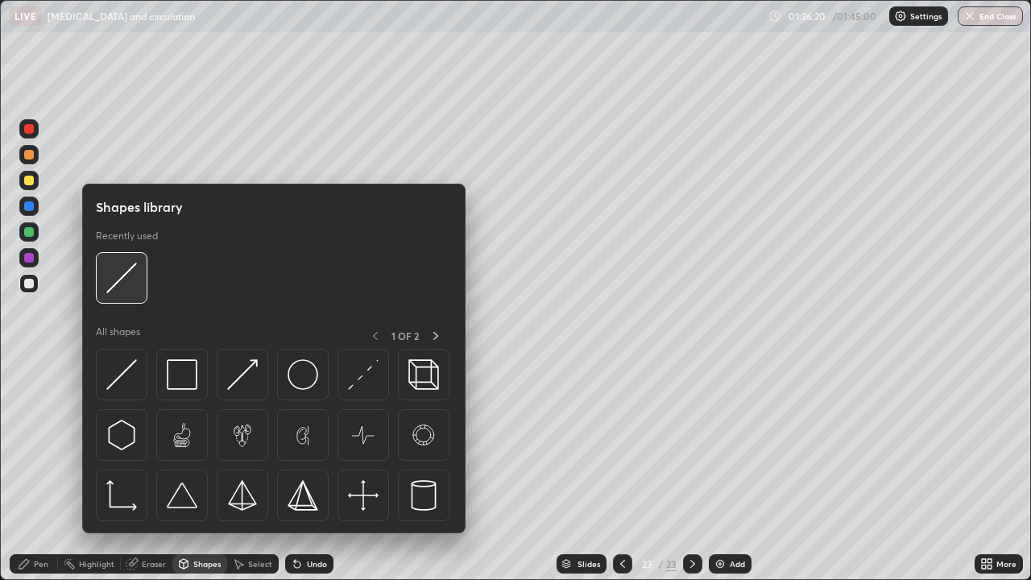
click at [119, 274] on img at bounding box center [121, 278] width 31 height 31
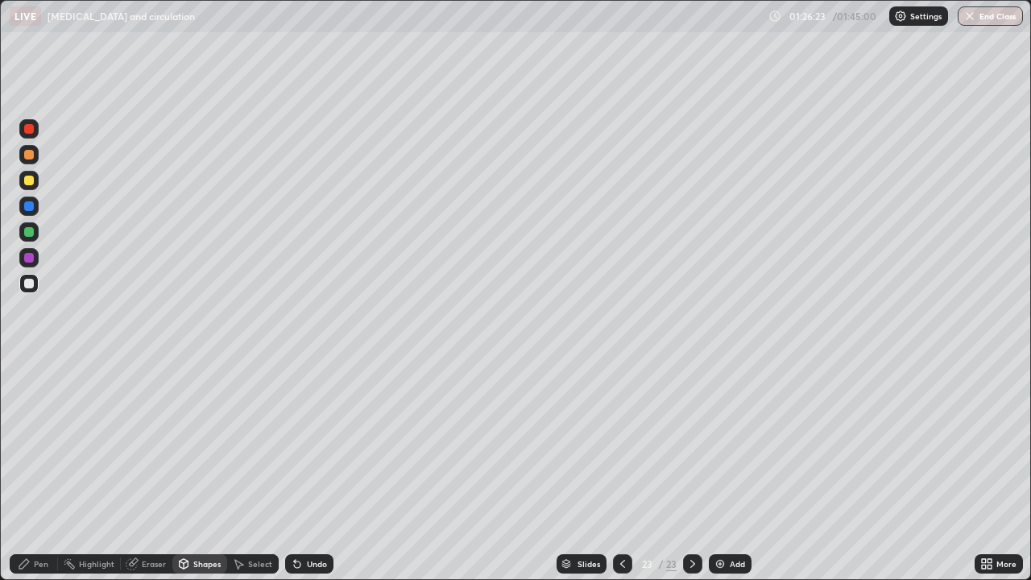
click at [19, 514] on icon at bounding box center [24, 564] width 13 height 13
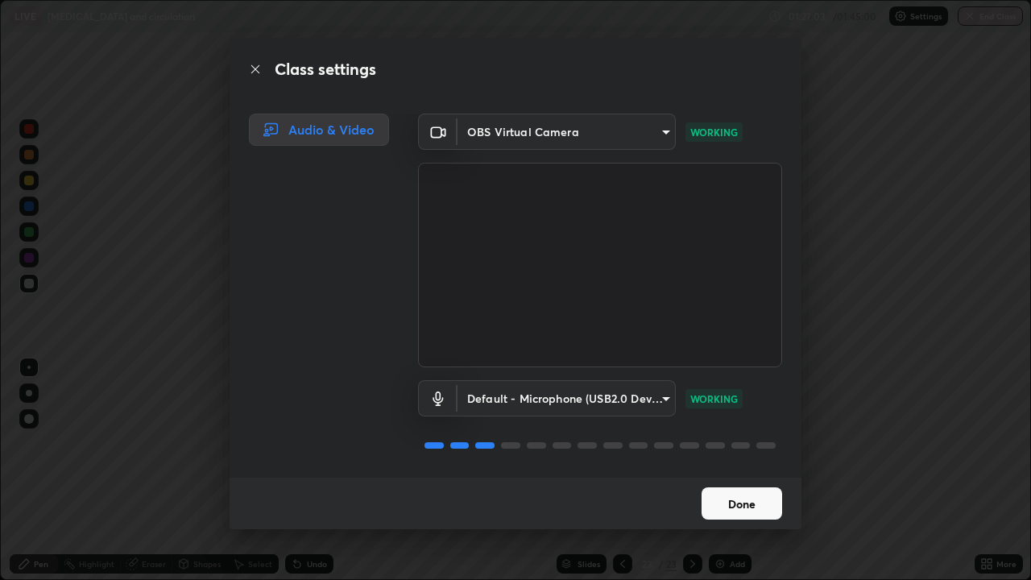
click at [731, 511] on button "Done" at bounding box center [742, 503] width 81 height 32
click at [728, 508] on button "Done" at bounding box center [742, 503] width 81 height 32
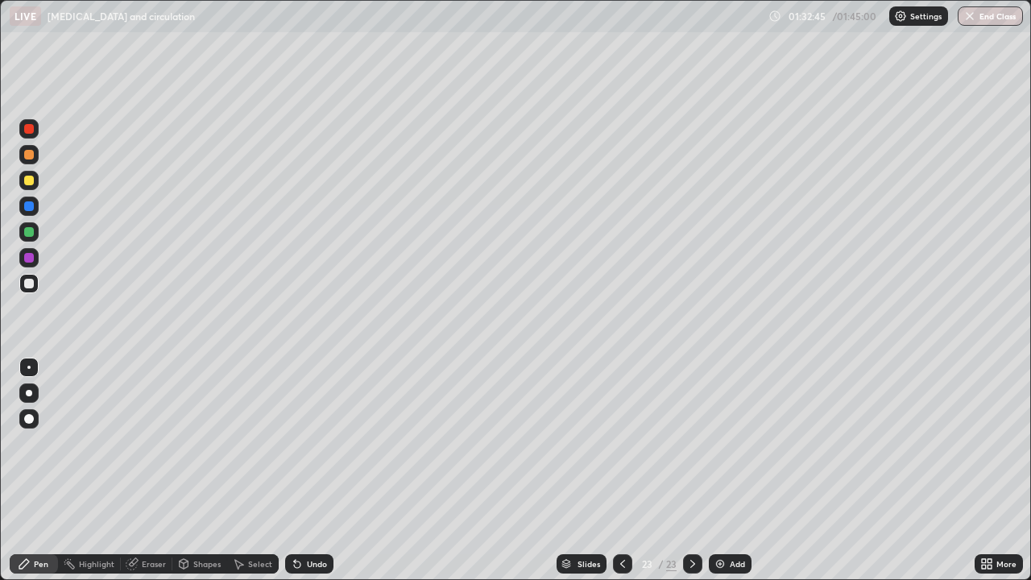
click at [999, 15] on button "End Class" at bounding box center [990, 15] width 65 height 19
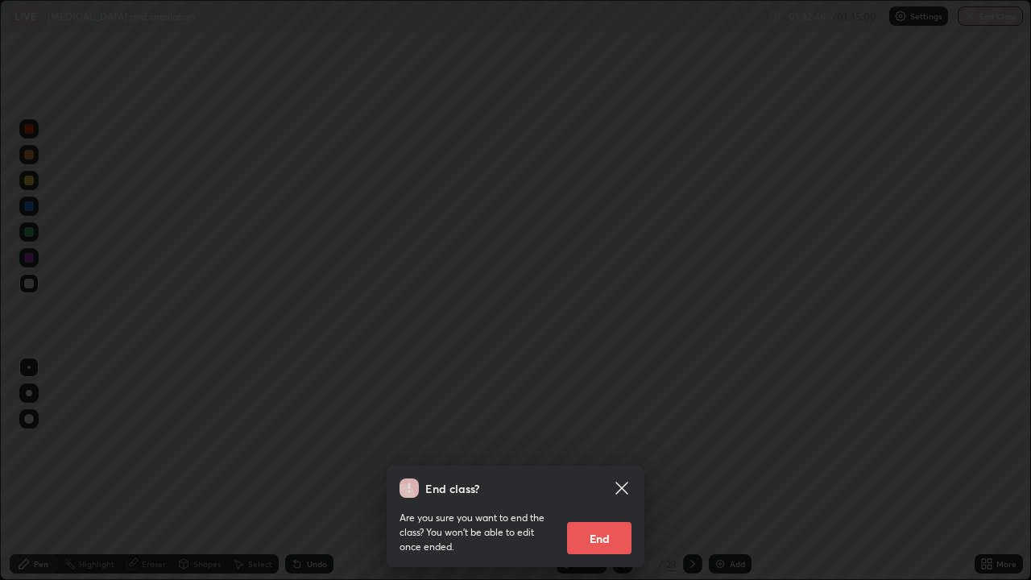
click at [600, 514] on button "End" at bounding box center [599, 538] width 64 height 32
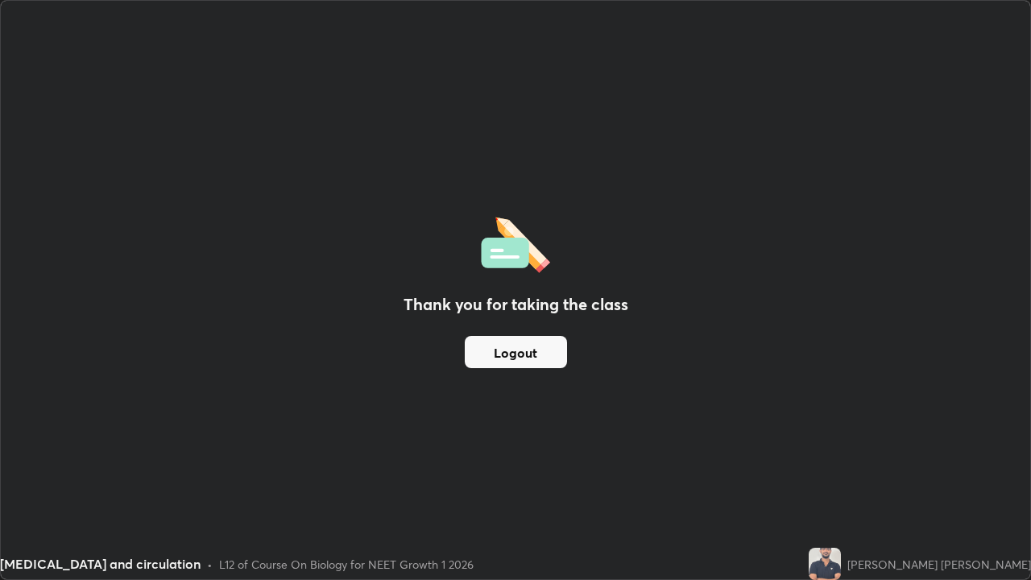
click at [554, 514] on div "[MEDICAL_DATA] and circulation • L12 of Course On Biology for NEET Growth 1 2026" at bounding box center [401, 564] width 803 height 32
click at [517, 514] on div "[MEDICAL_DATA] and circulation • L12 of Course On Biology for NEET Growth 1 2026" at bounding box center [401, 564] width 803 height 32
click at [564, 413] on div "Thank you for taking the class Logout" at bounding box center [516, 290] width 1030 height 579
click at [558, 413] on div "Thank you for taking the class Logout" at bounding box center [516, 290] width 1030 height 579
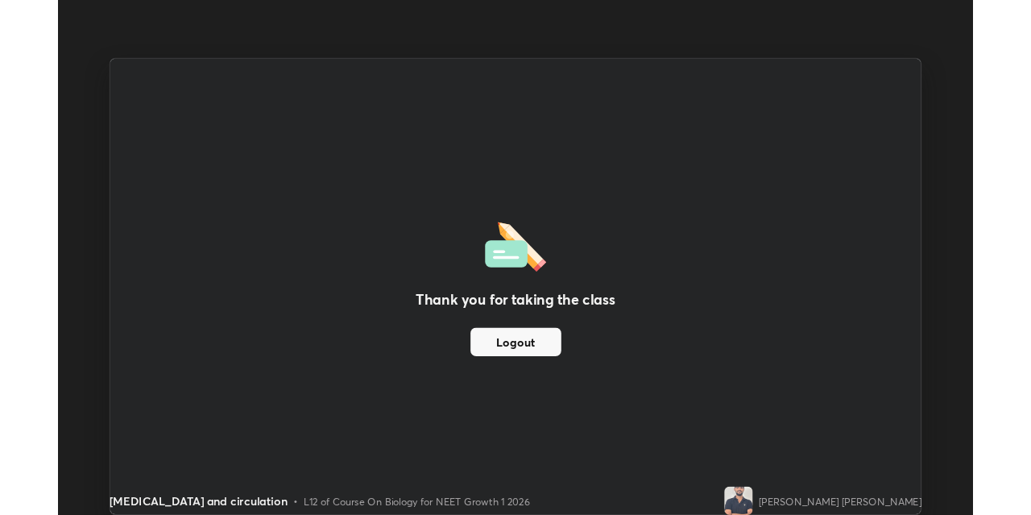
scroll to position [80063, 79546]
